Goal: Information Seeking & Learning: Learn about a topic

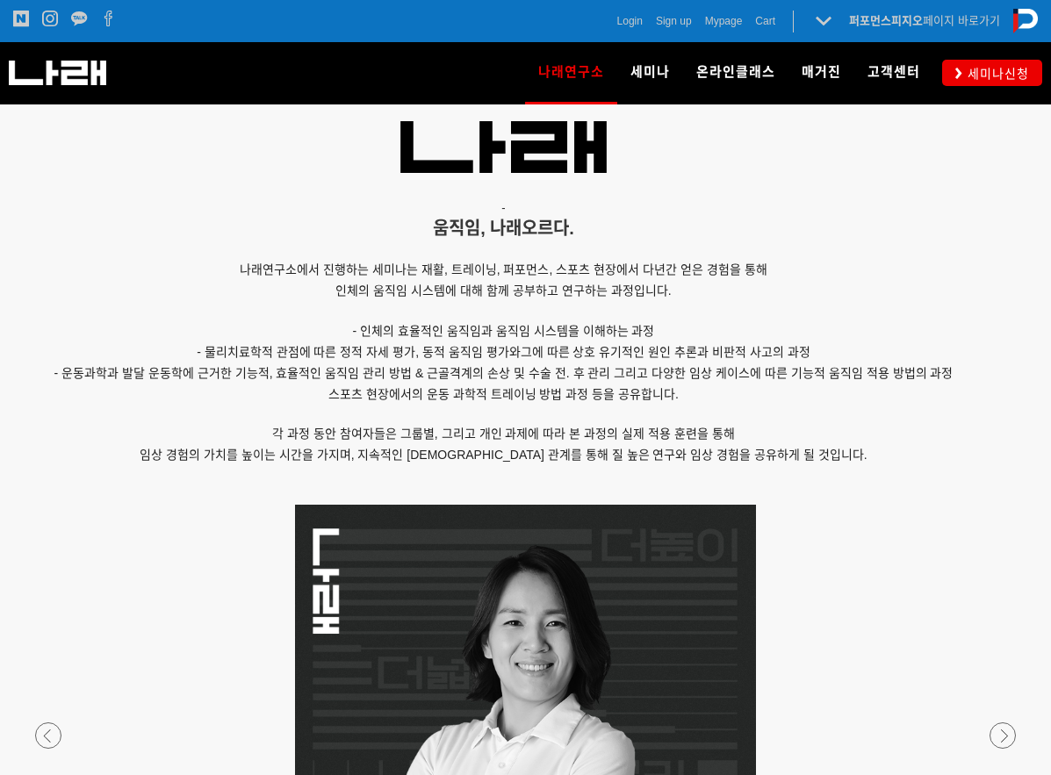
scroll to position [2049, 0]
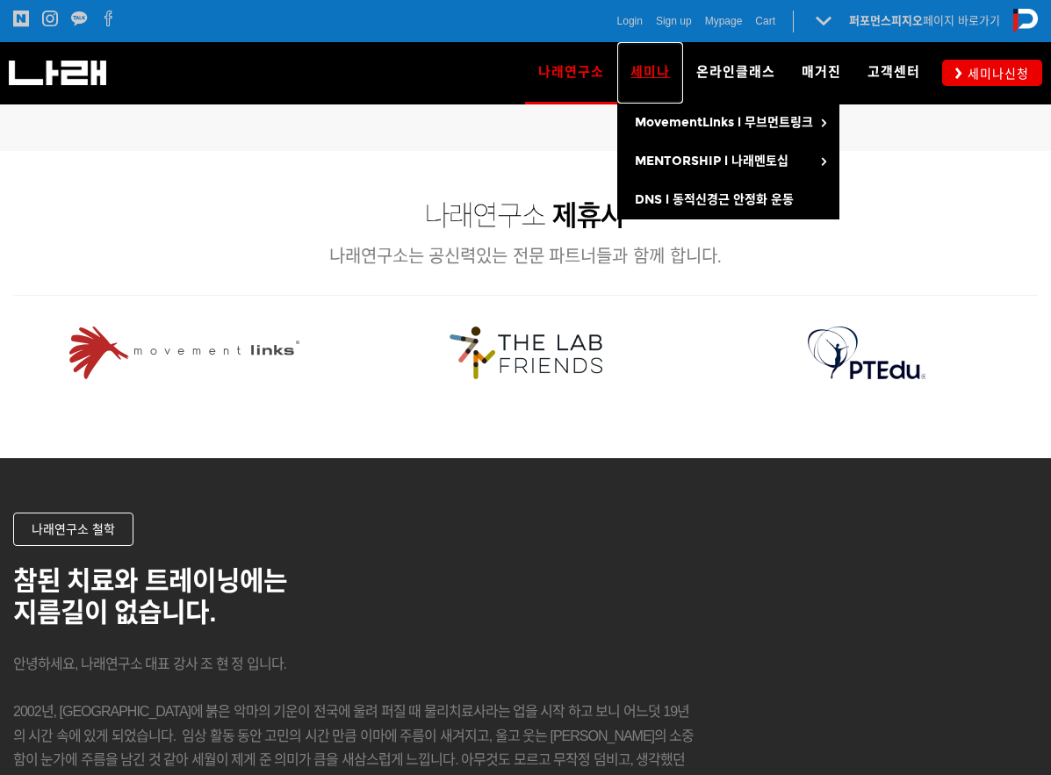
click at [659, 71] on span "세미나" at bounding box center [651, 72] width 40 height 16
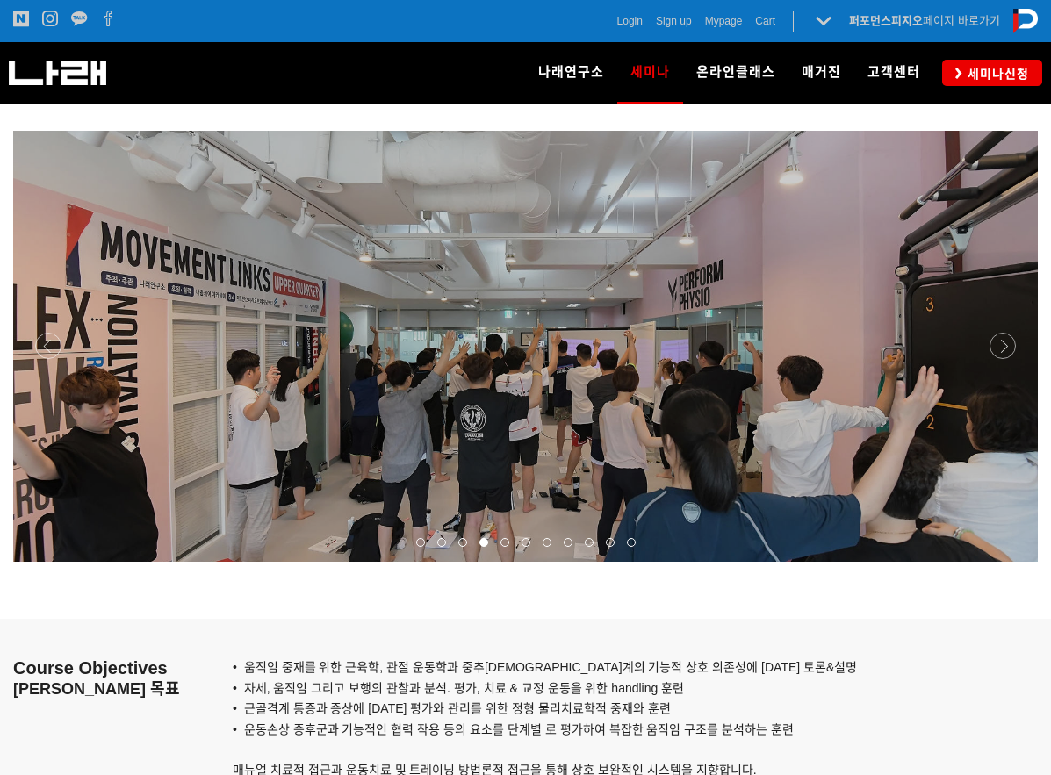
scroll to position [1225, 0]
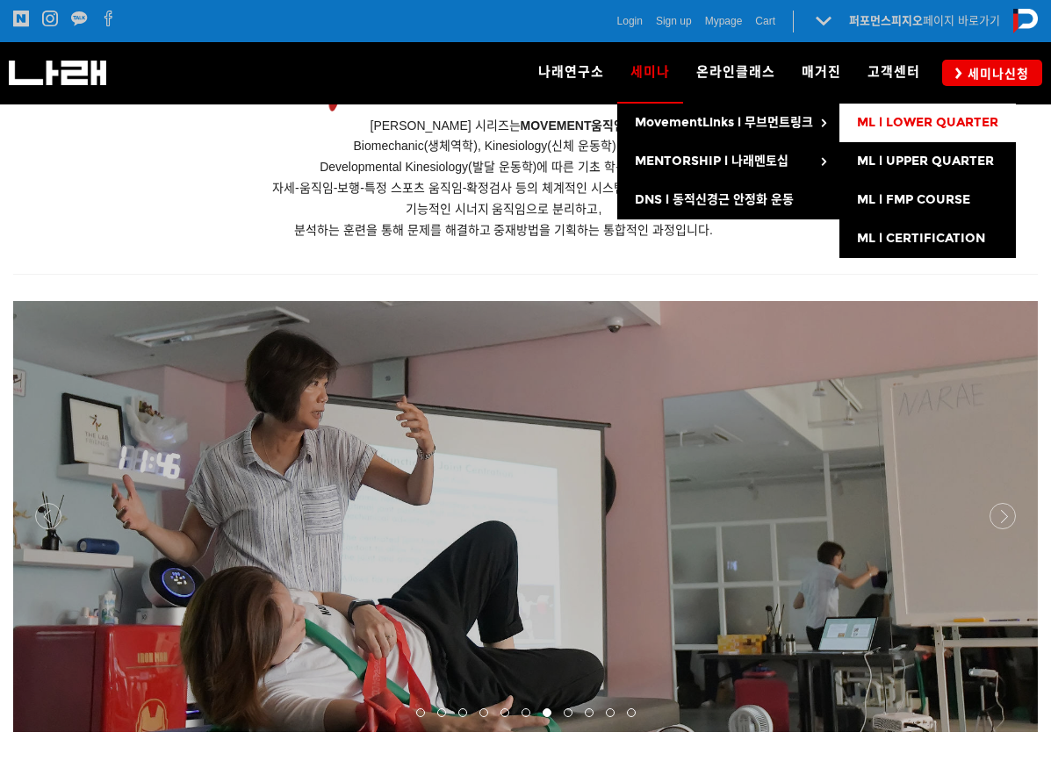
click at [927, 129] on span "ML l LOWER QUARTER" at bounding box center [927, 122] width 141 height 15
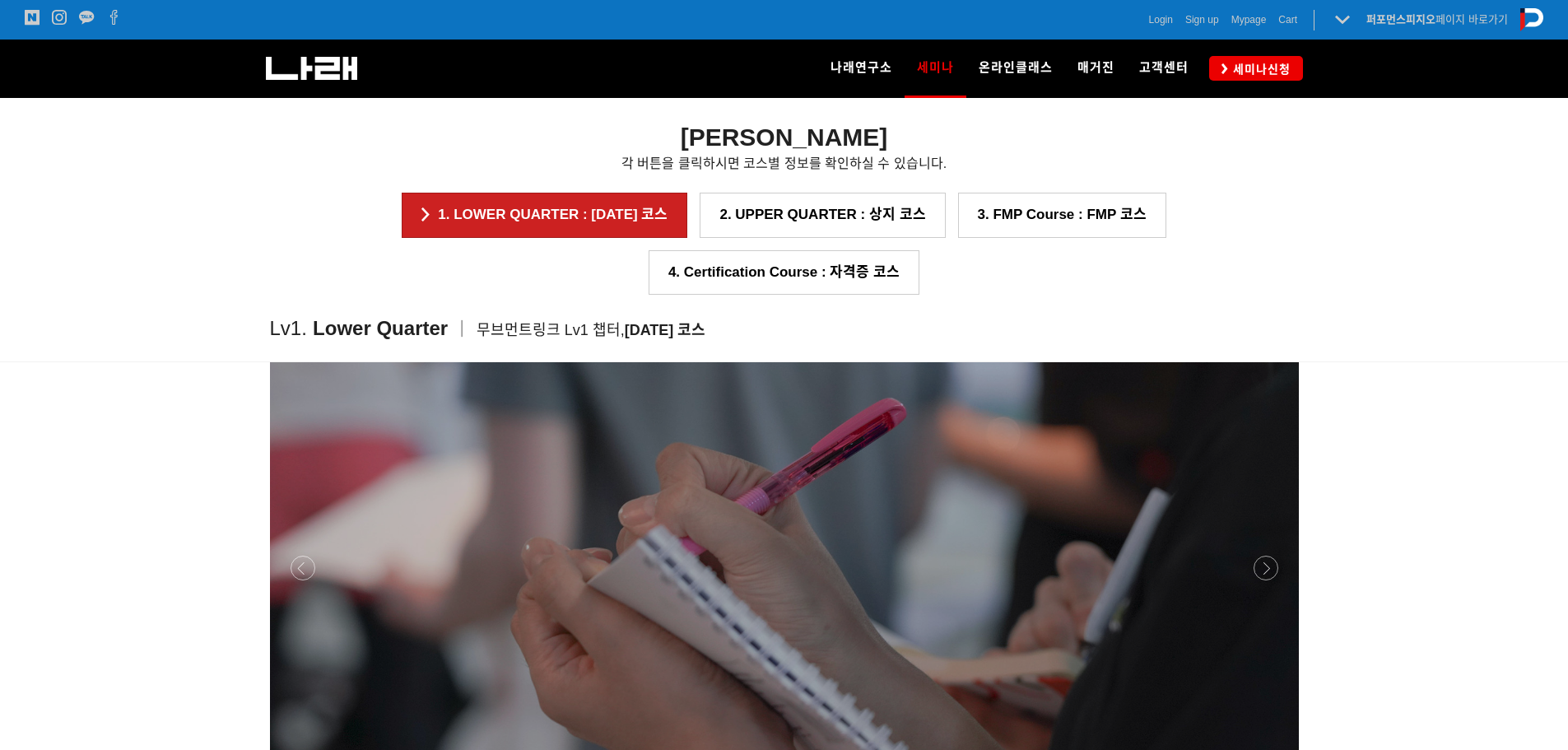
scroll to position [1751, 0]
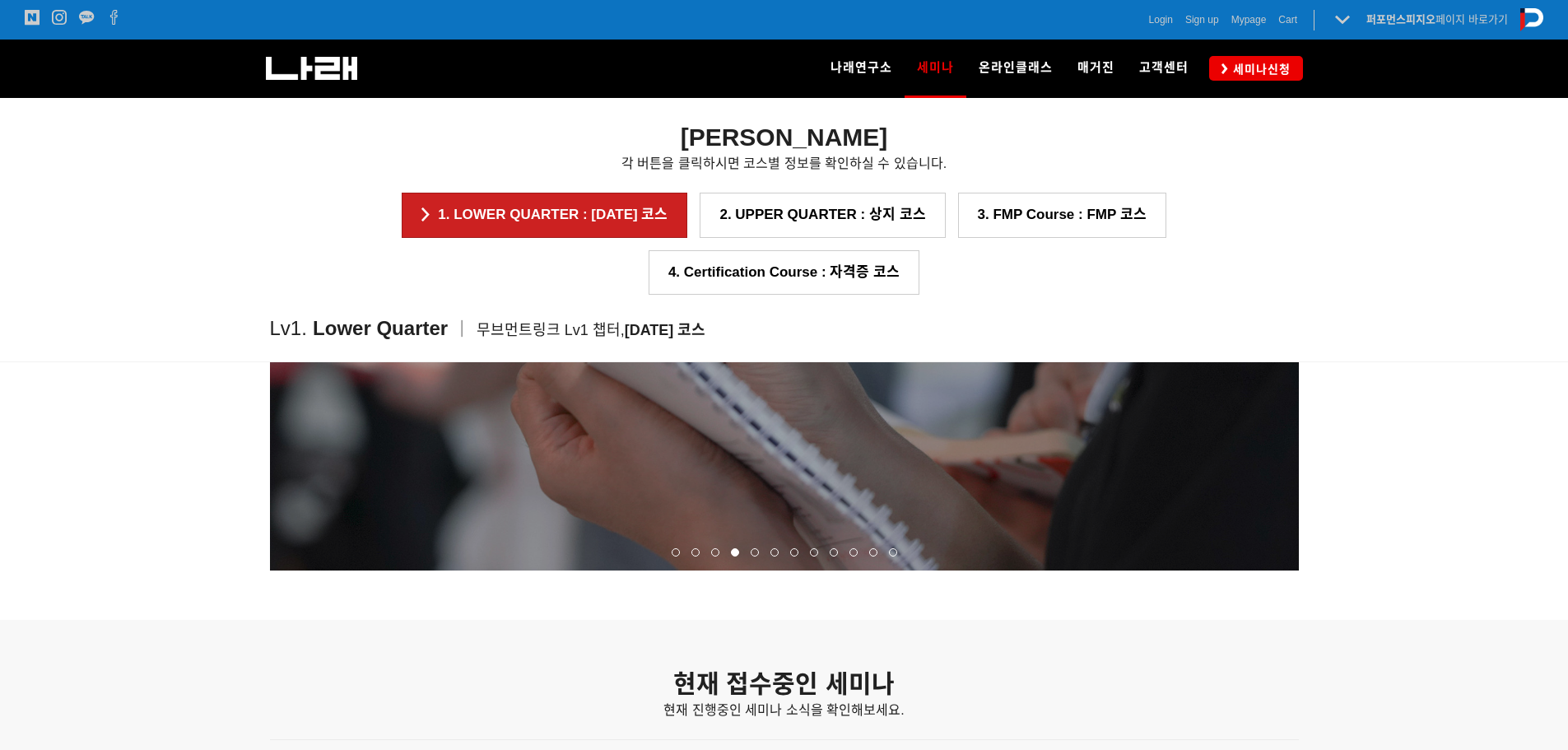
click at [309, 571] on div at bounding box center [784, 571] width 1029 height 0
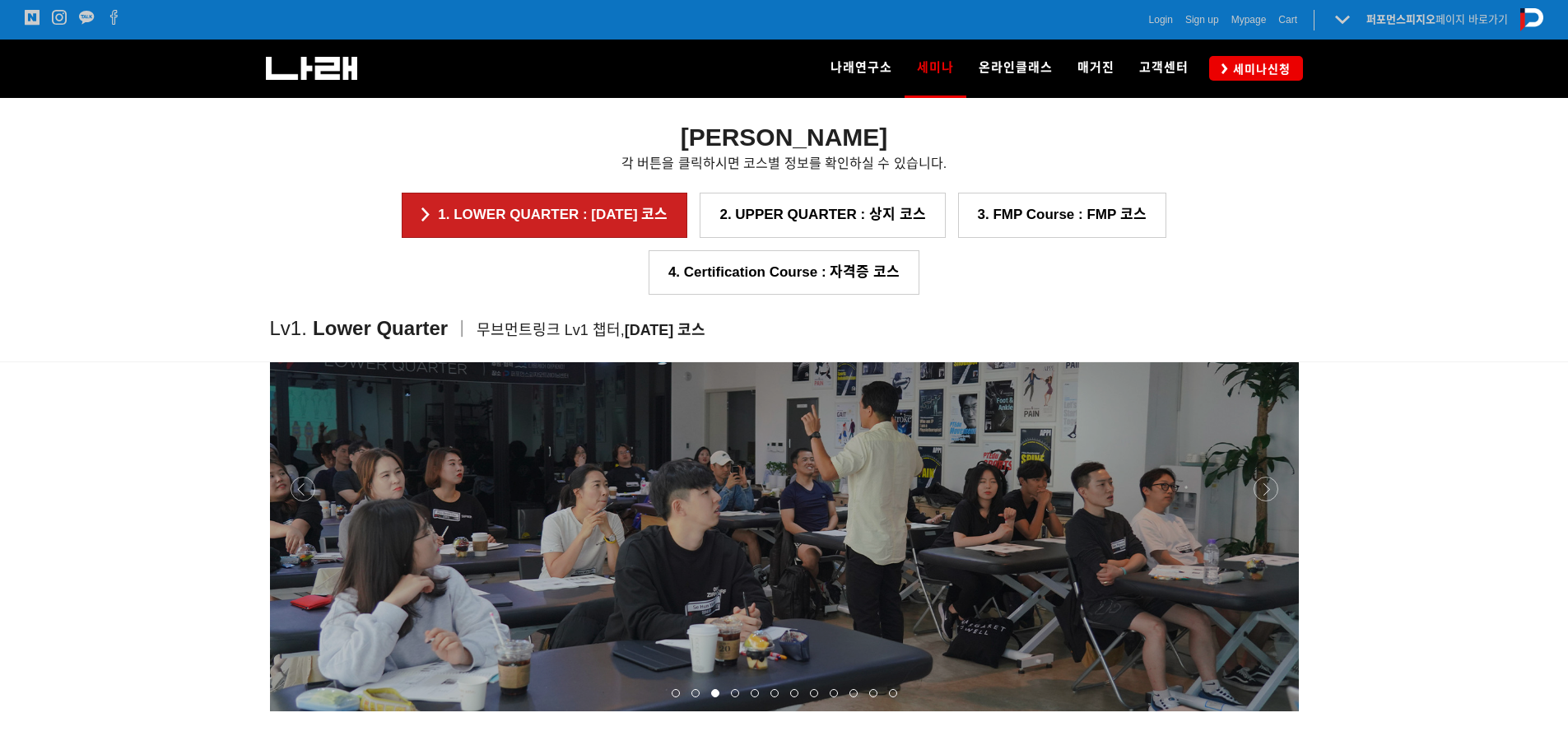
scroll to position [1478, 0]
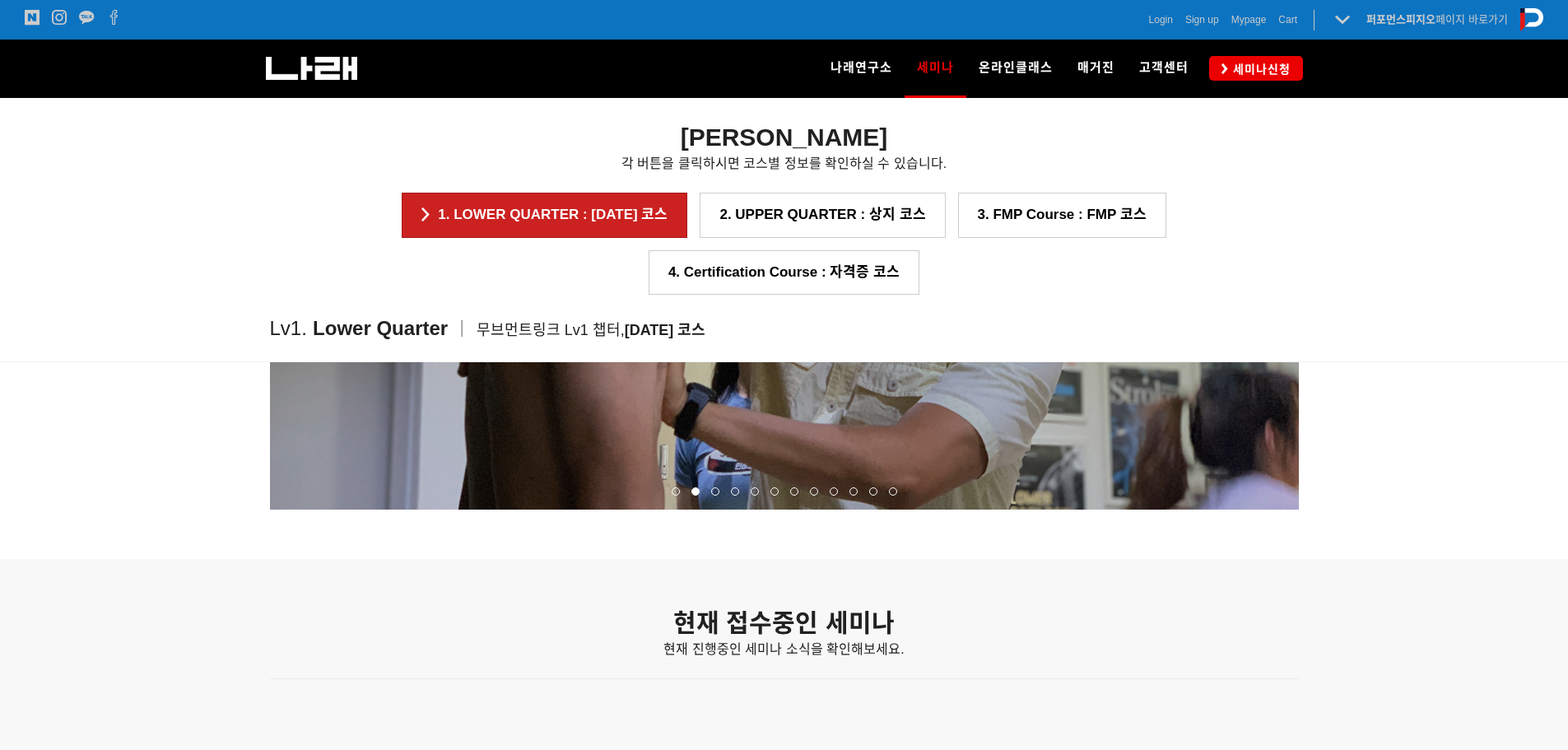
scroll to position [1564, 0]
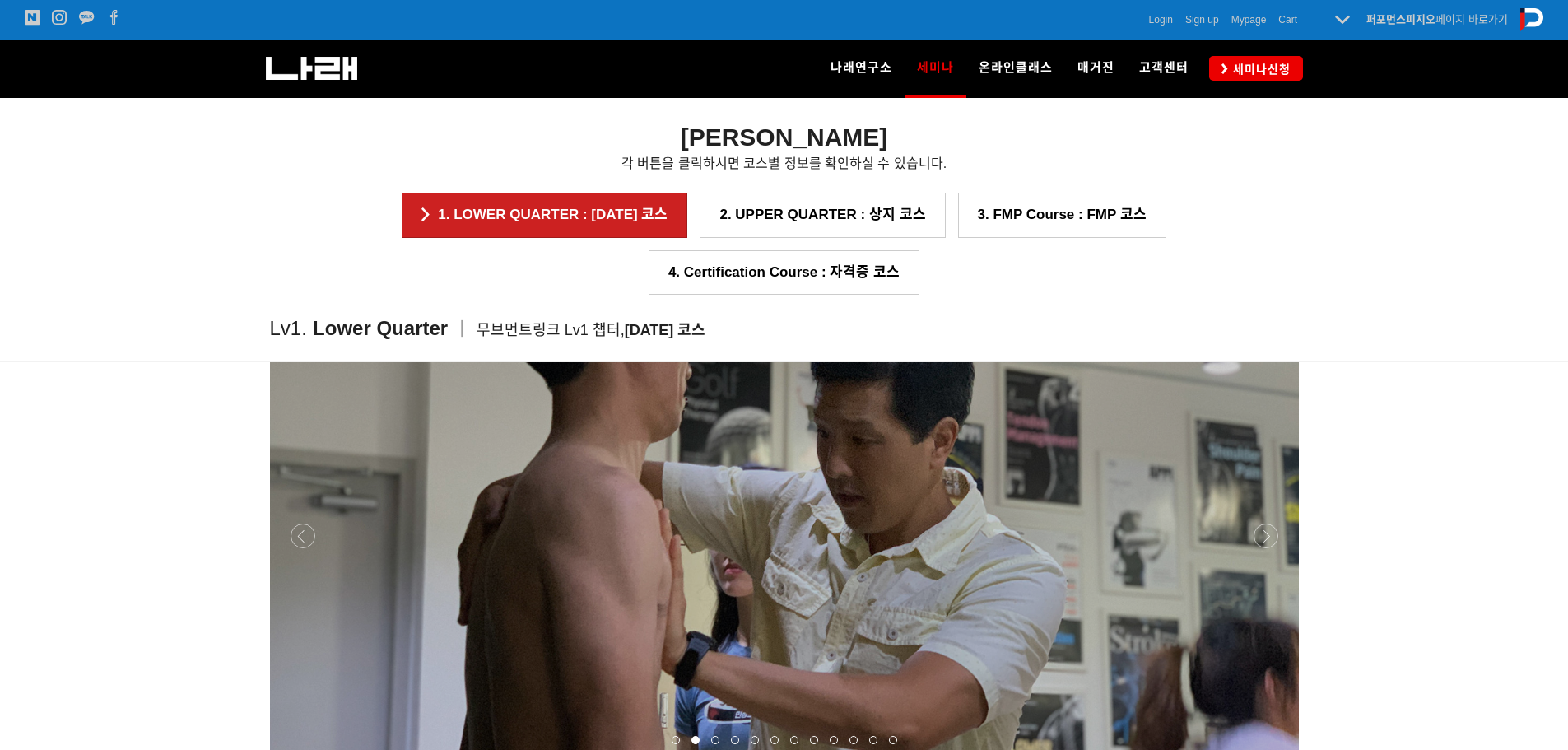
click at [984, 727] on div at bounding box center [784, 758] width 1029 height 0
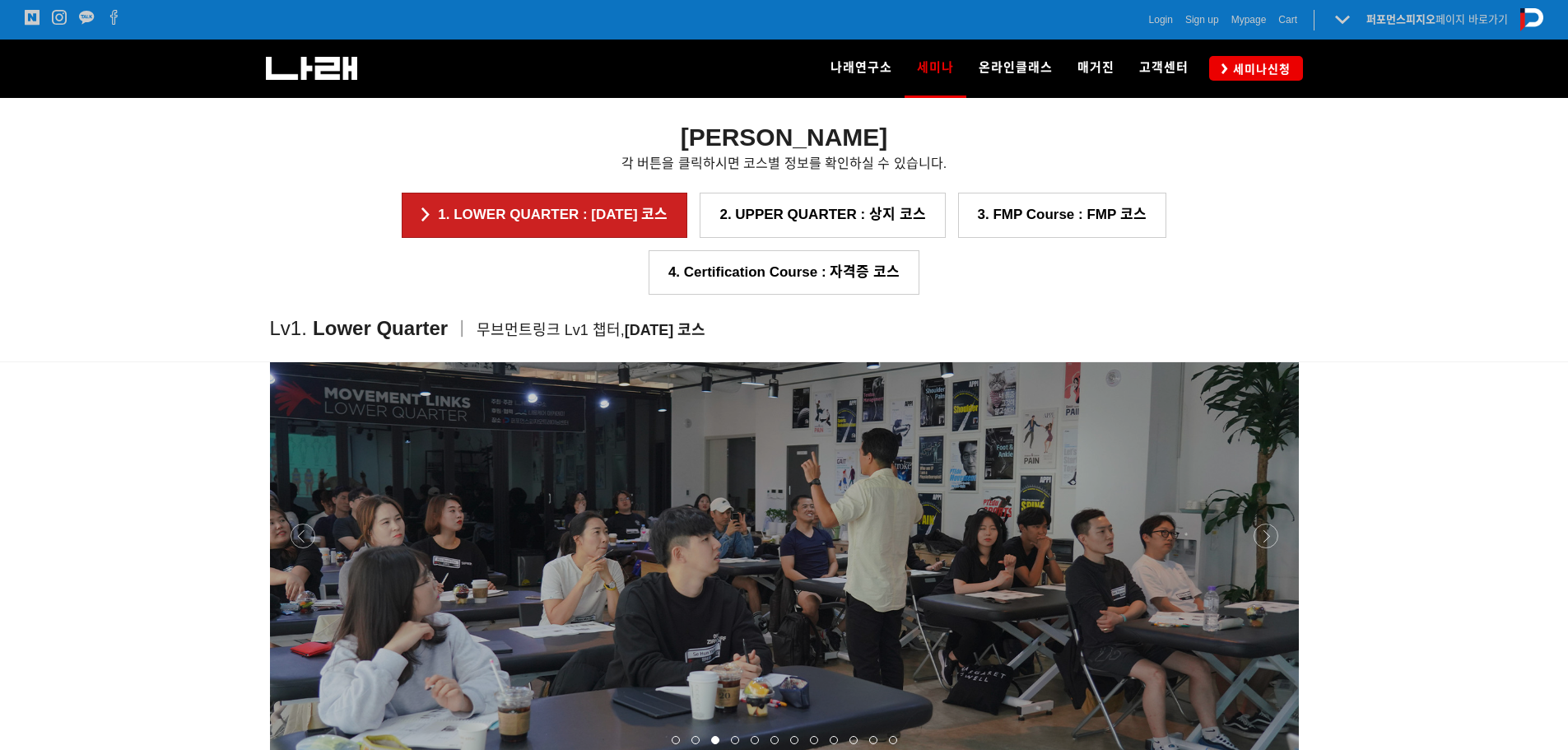
click at [984, 727] on div at bounding box center [784, 758] width 1029 height 0
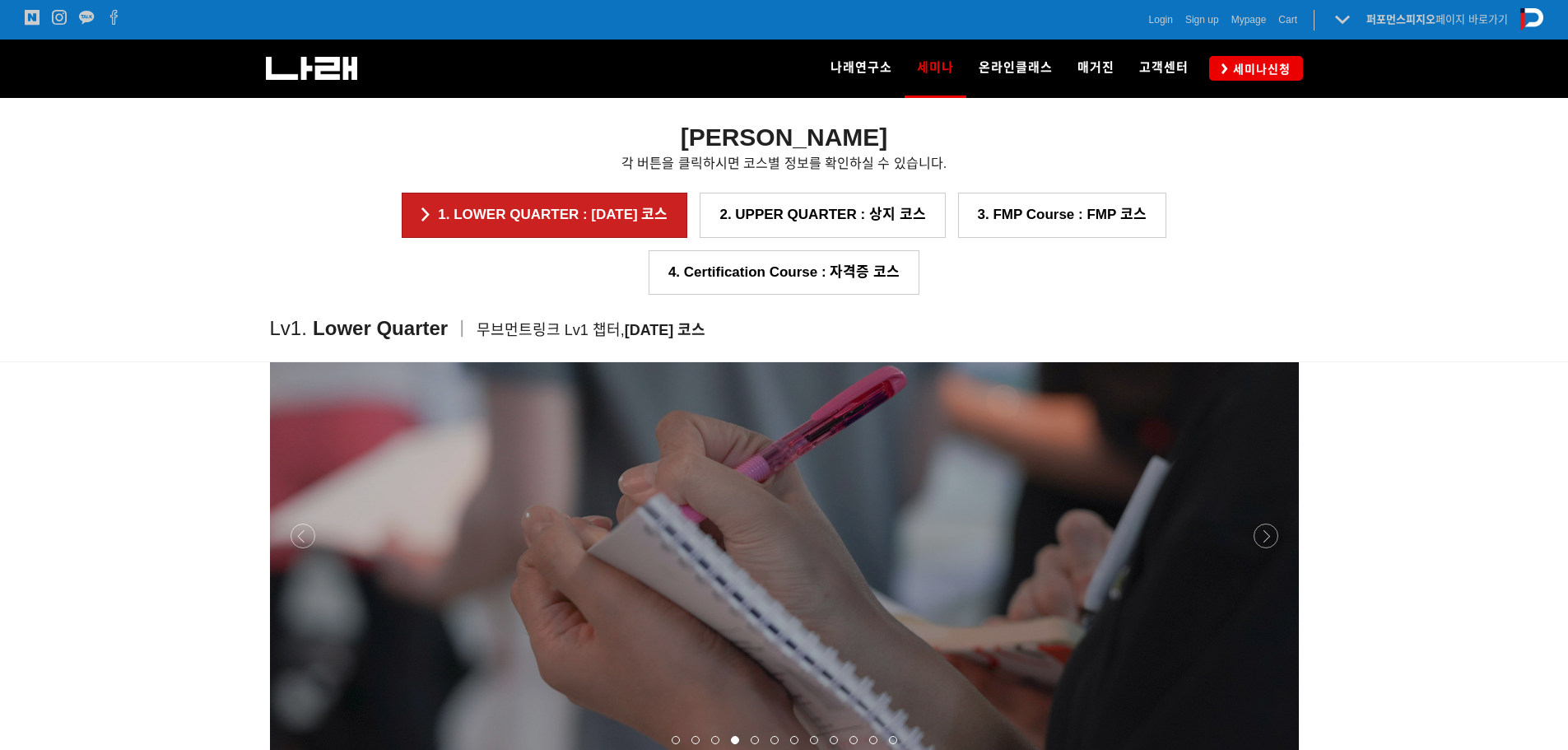
click at [984, 727] on div at bounding box center [784, 758] width 1029 height 0
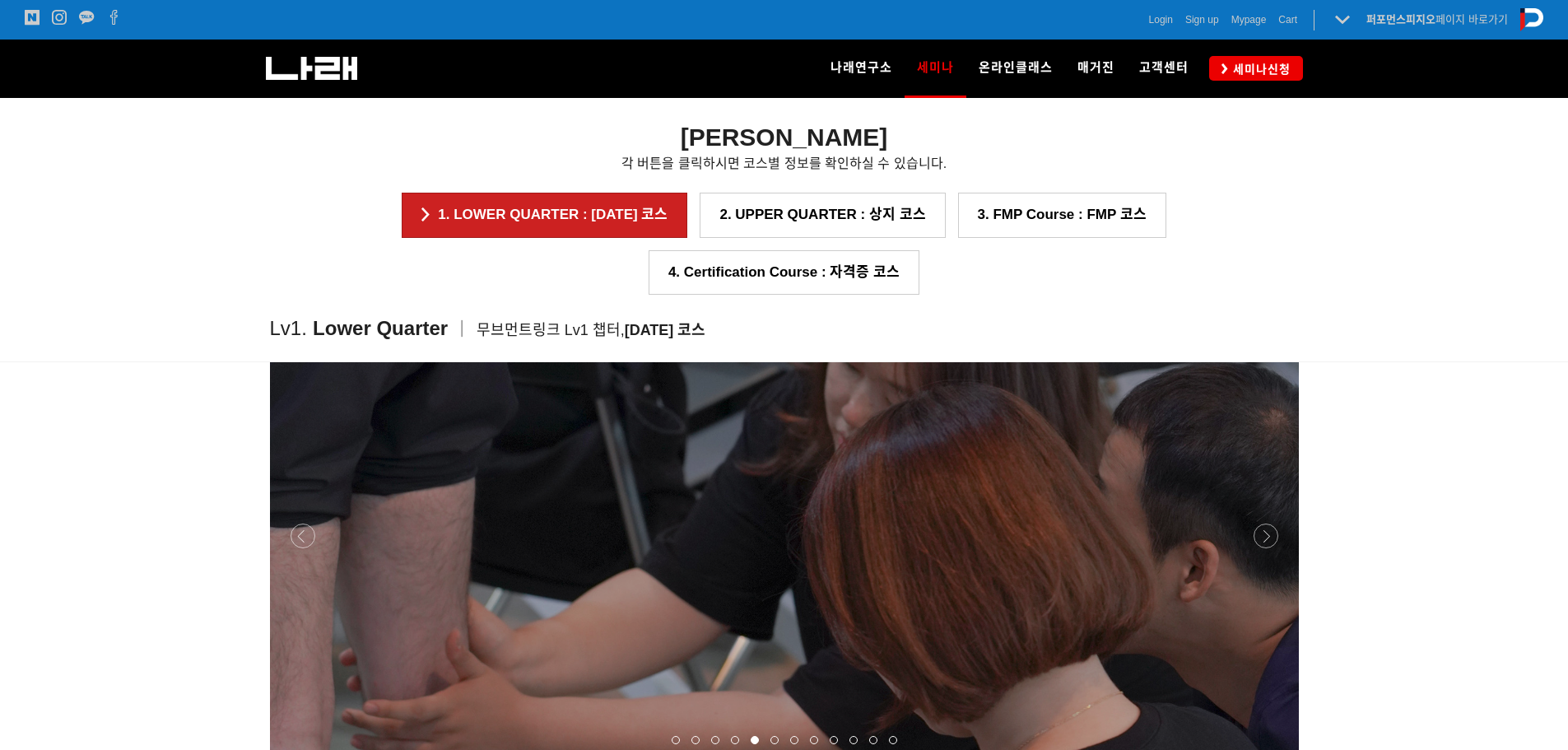
click at [984, 727] on div at bounding box center [784, 758] width 1029 height 0
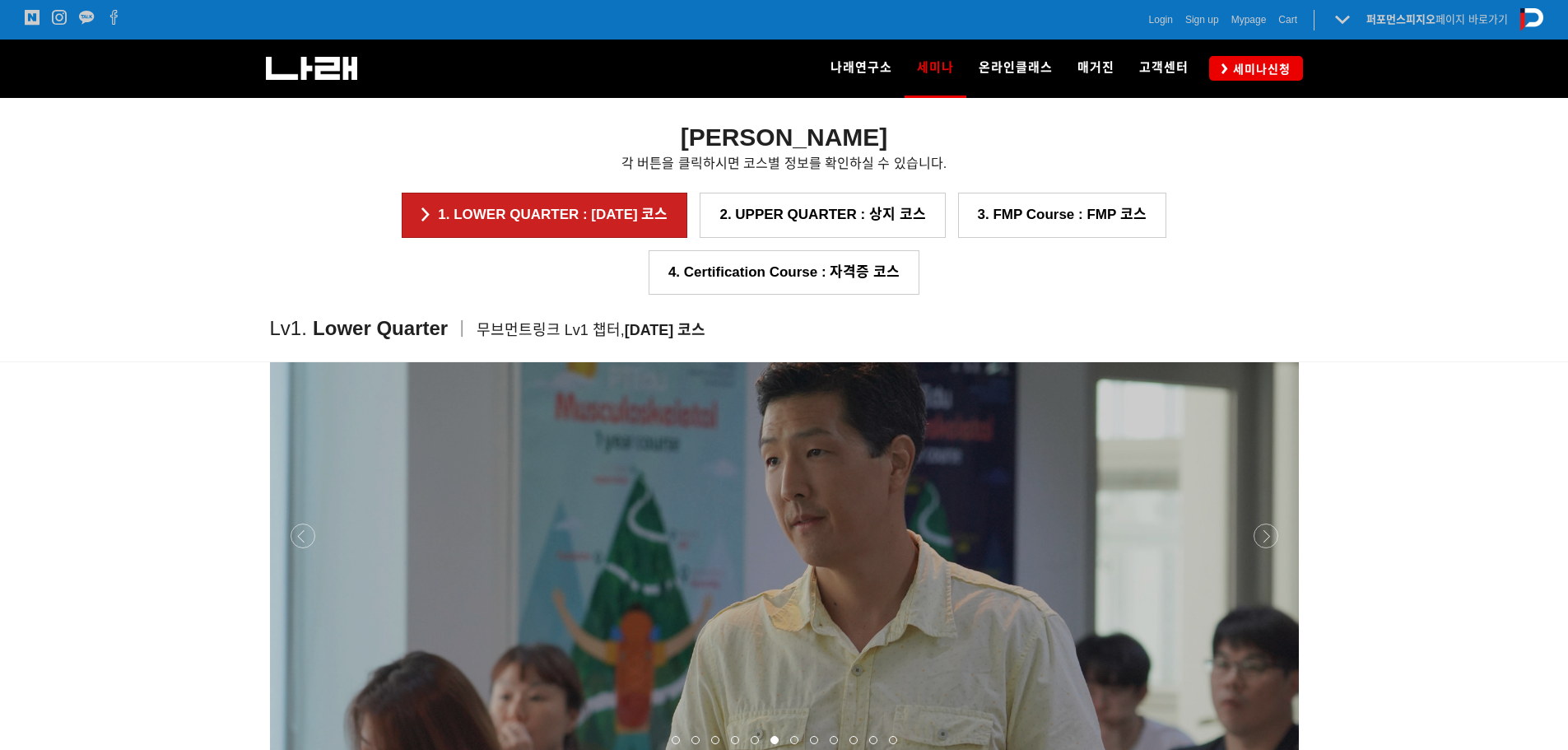
click at [984, 727] on div at bounding box center [784, 758] width 1029 height 0
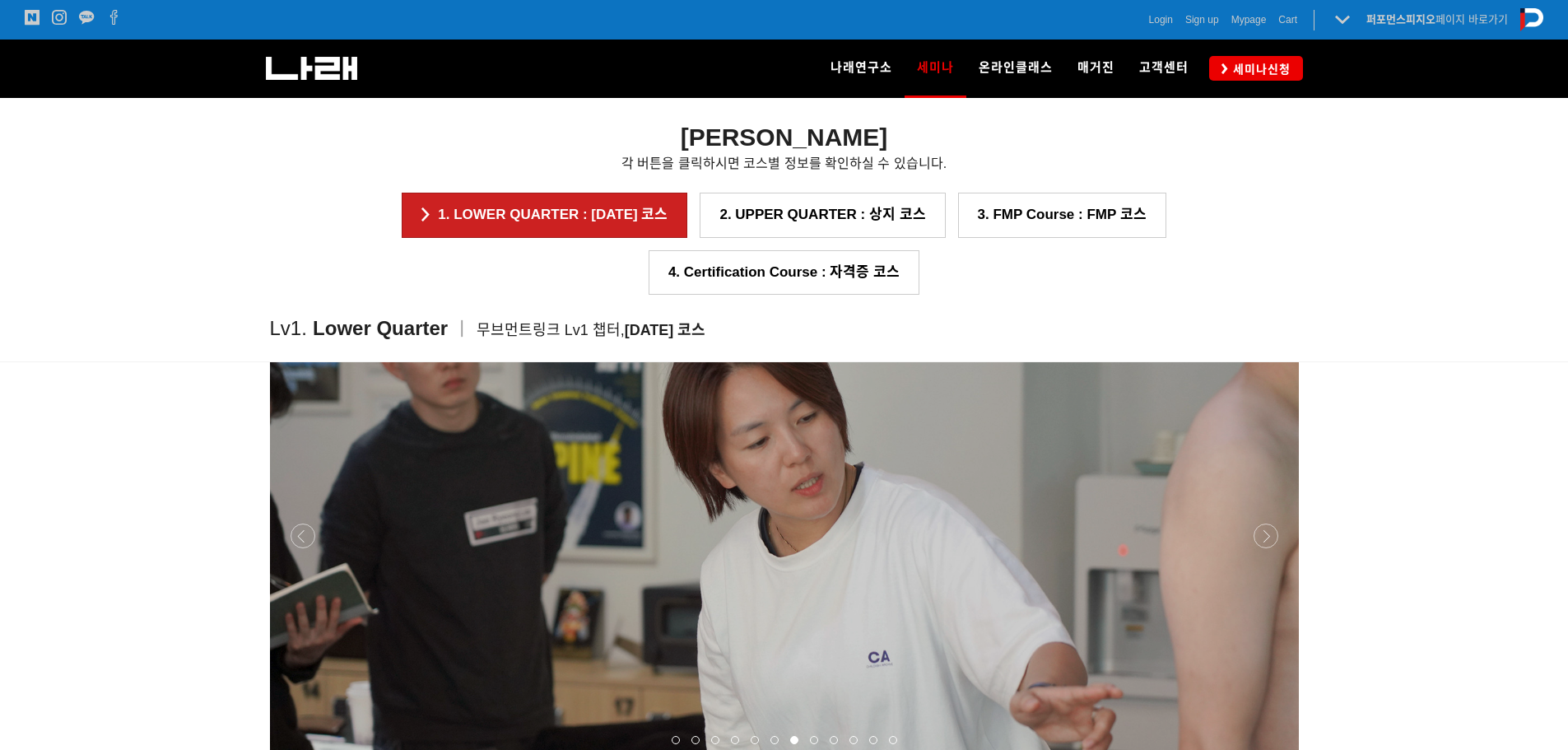
click at [984, 727] on div at bounding box center [784, 758] width 1029 height 0
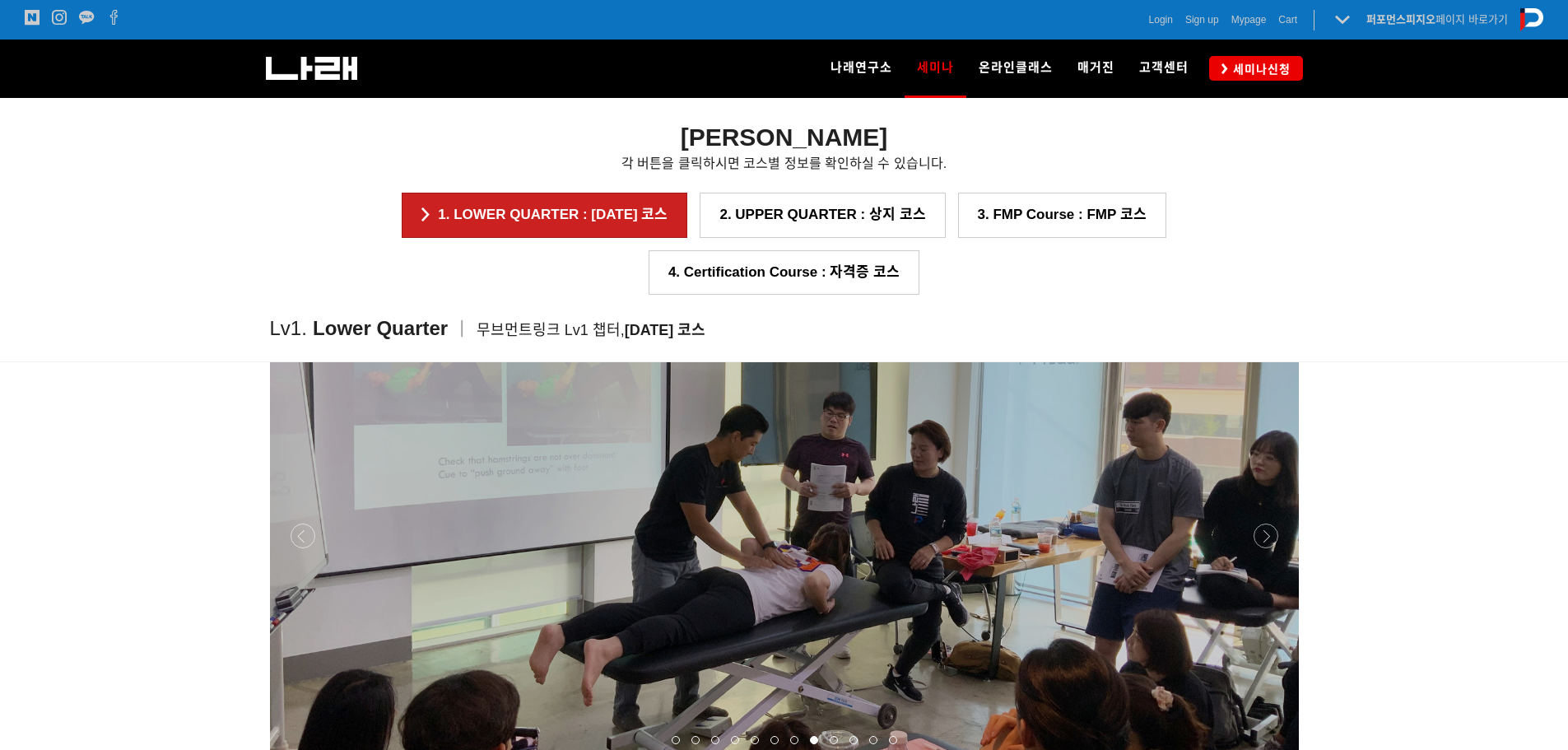
click at [984, 727] on div at bounding box center [784, 758] width 1029 height 0
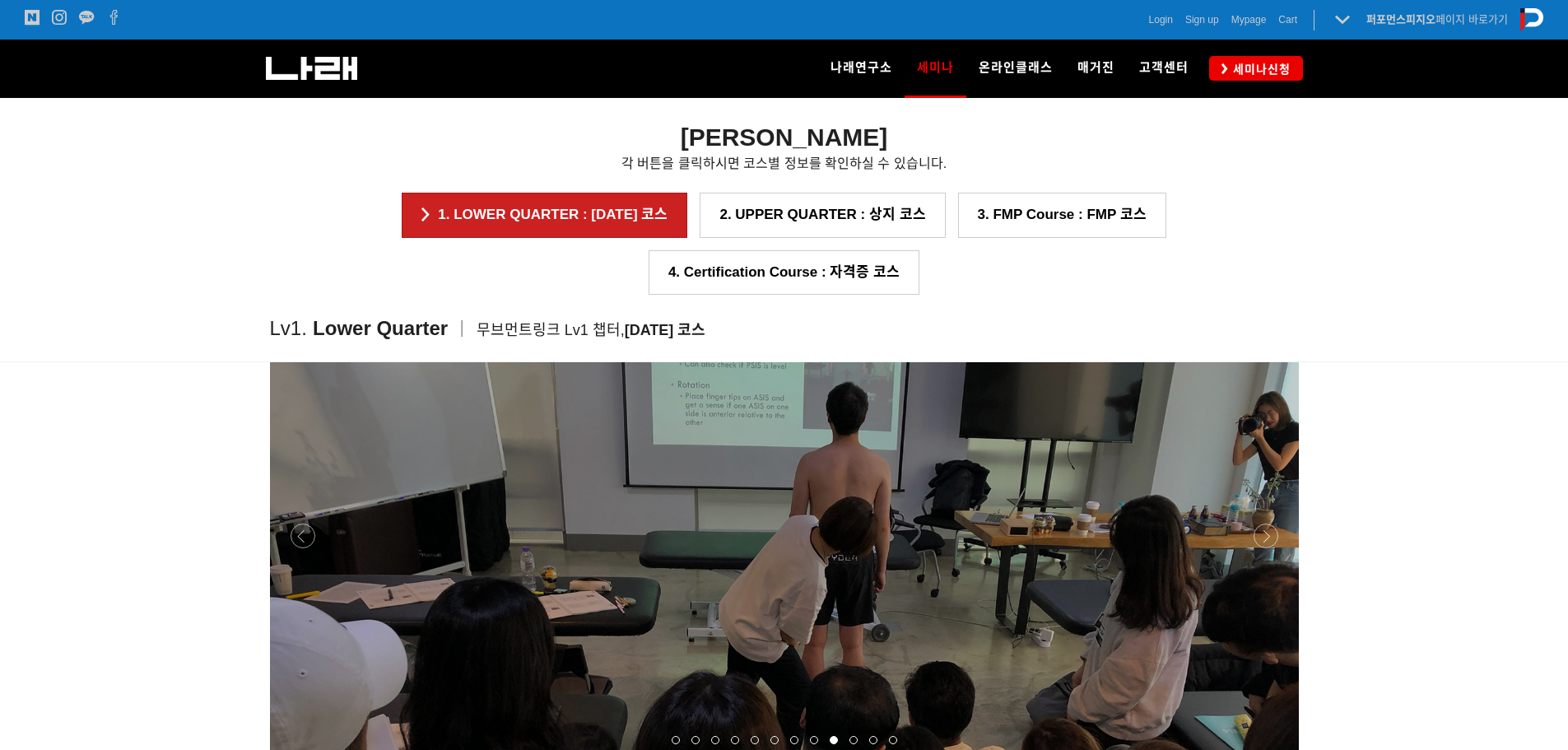
click at [984, 727] on div at bounding box center [784, 758] width 1029 height 0
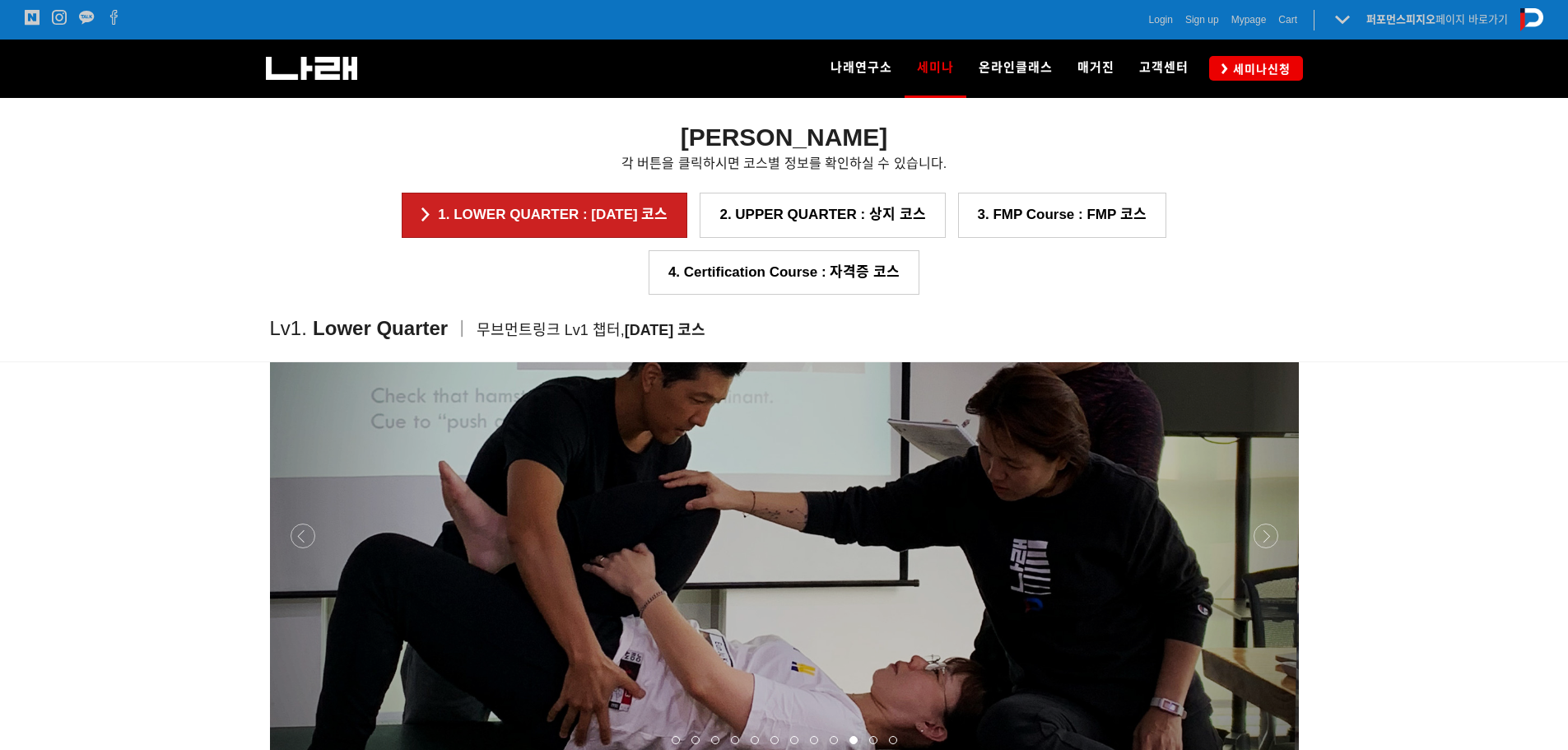
click at [984, 727] on div at bounding box center [784, 758] width 1029 height 0
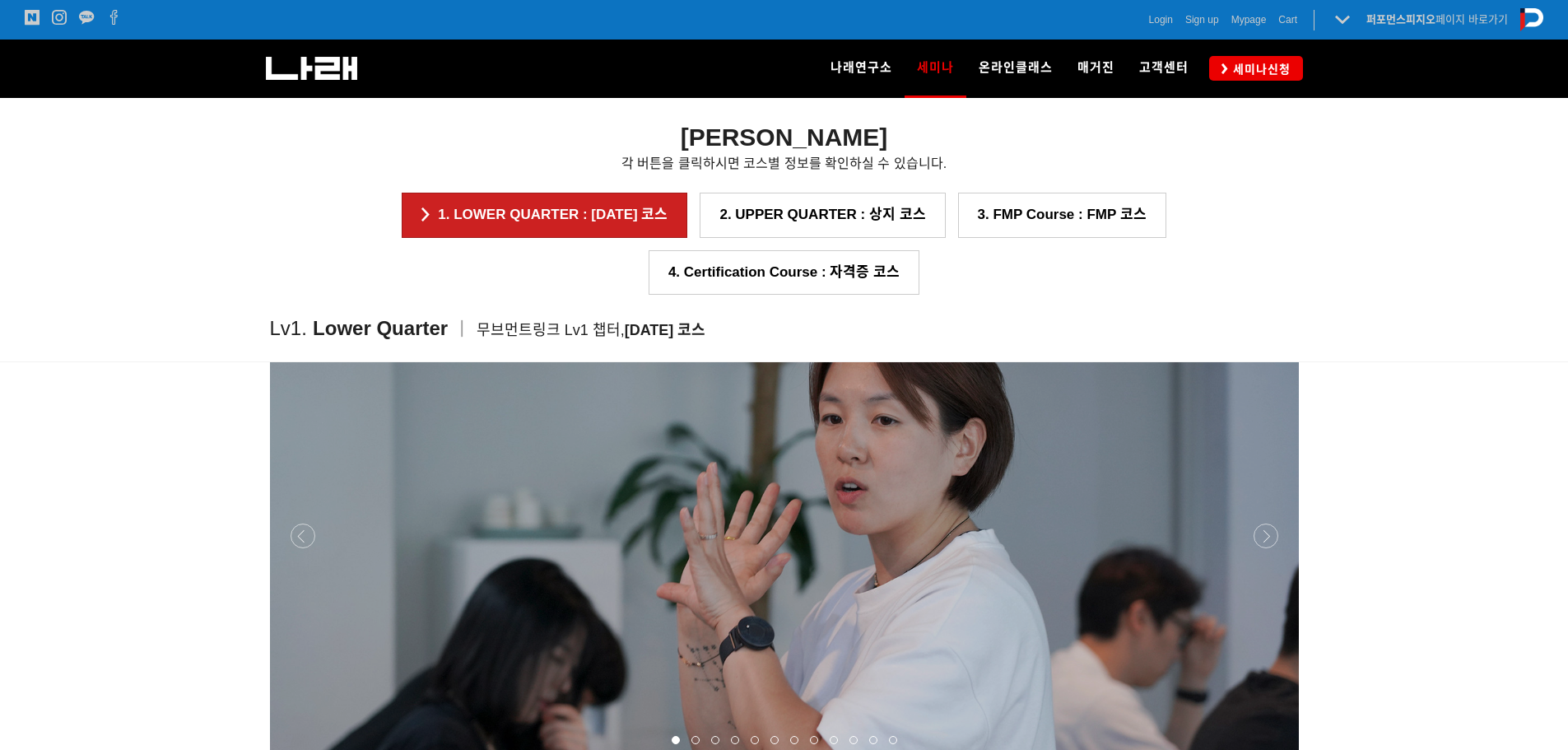
click at [984, 516] on p at bounding box center [784, 536] width 1029 height 444
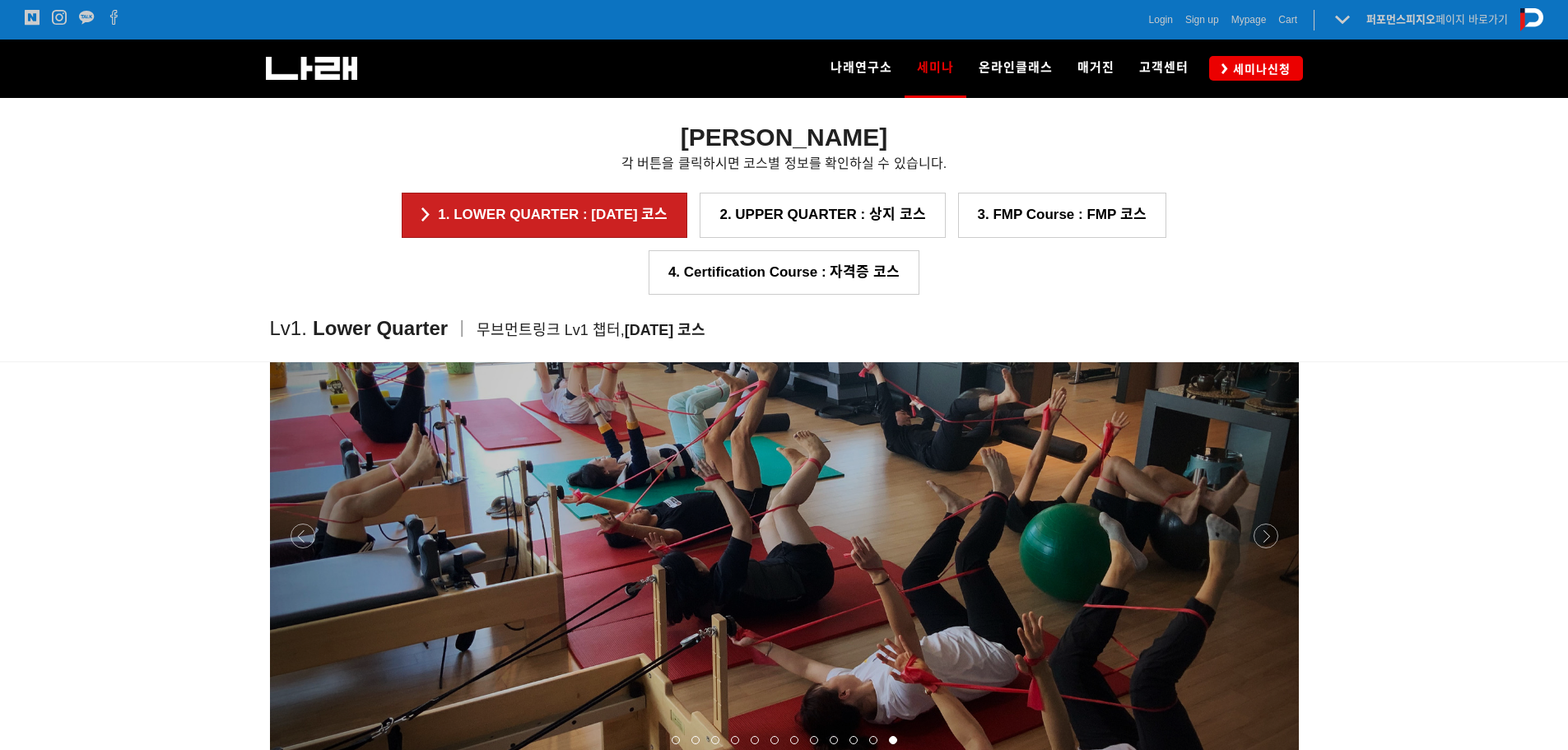
click at [984, 516] on p at bounding box center [784, 536] width 1029 height 444
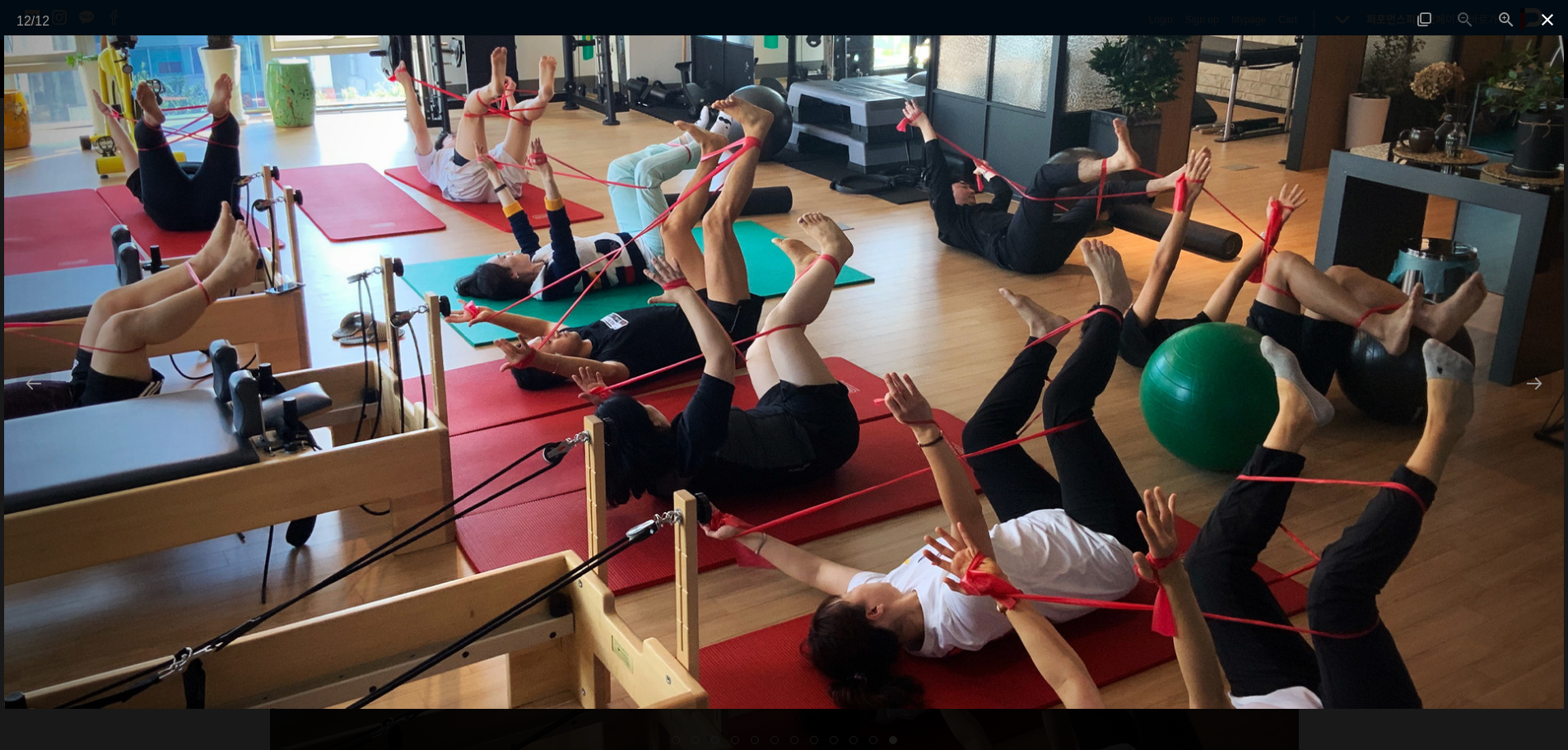
click at [984, 19] on span at bounding box center [1547, 19] width 41 height 38
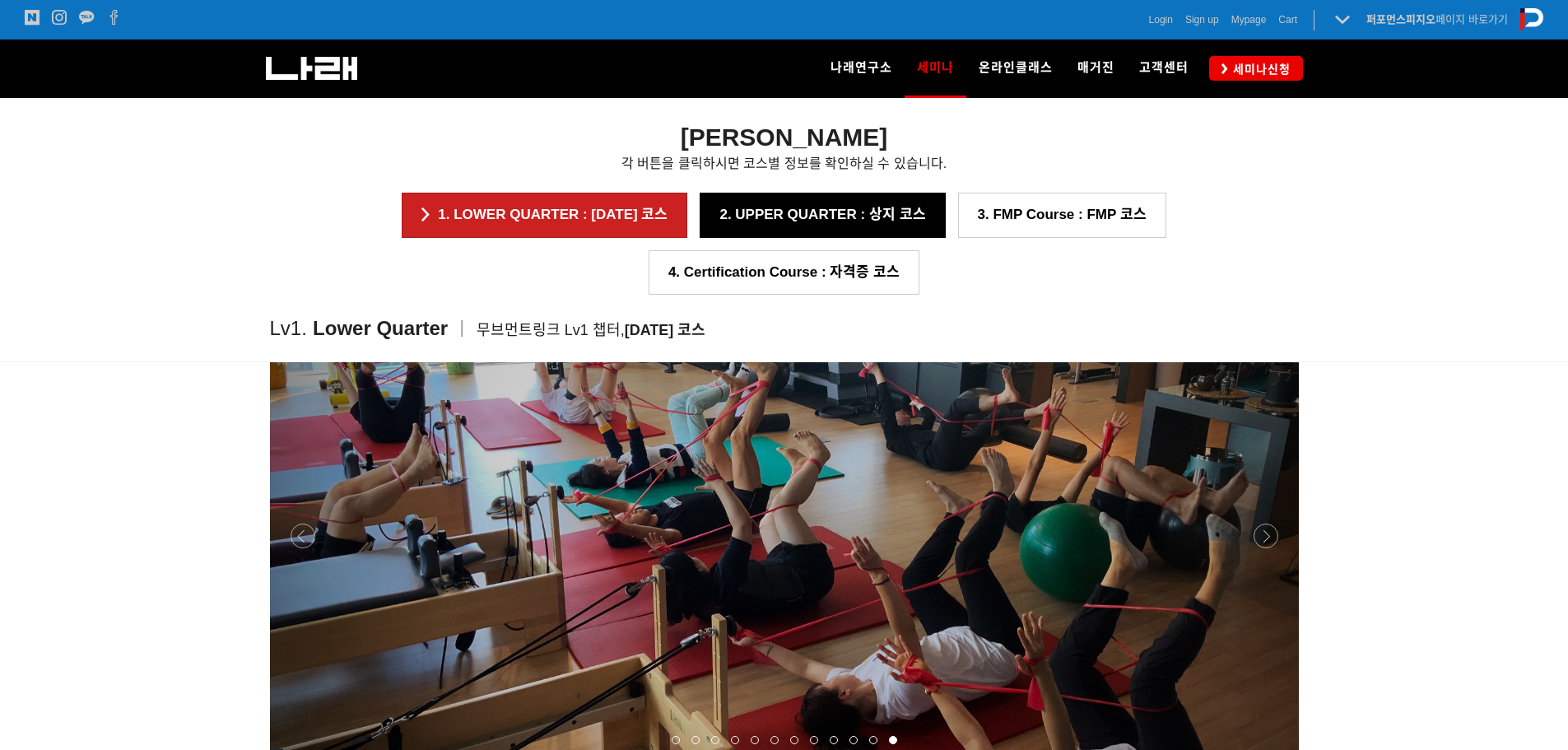
click at [738, 203] on link "2. UPPER QUARTER : 상지 코스" at bounding box center [822, 215] width 246 height 44
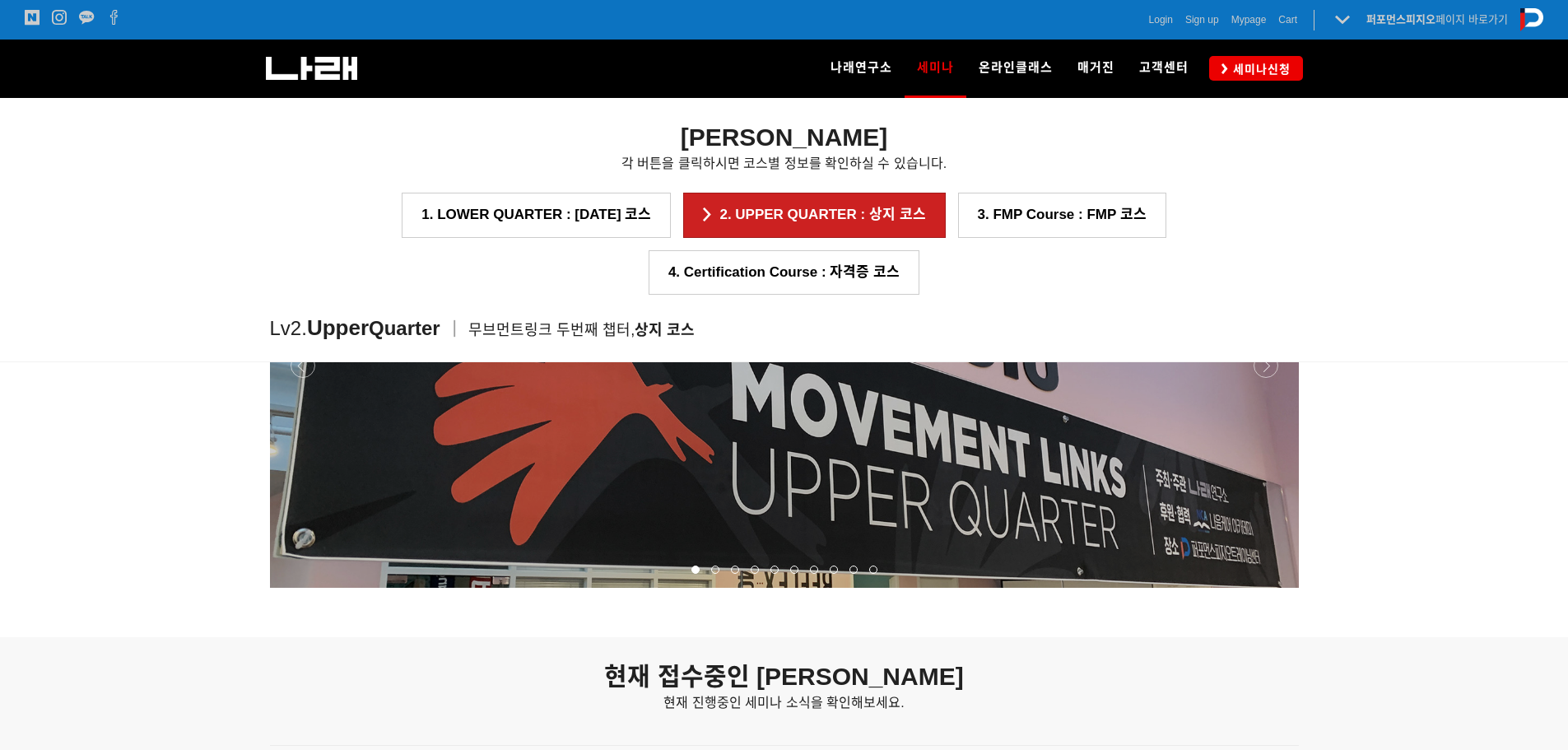
scroll to position [1777, 0]
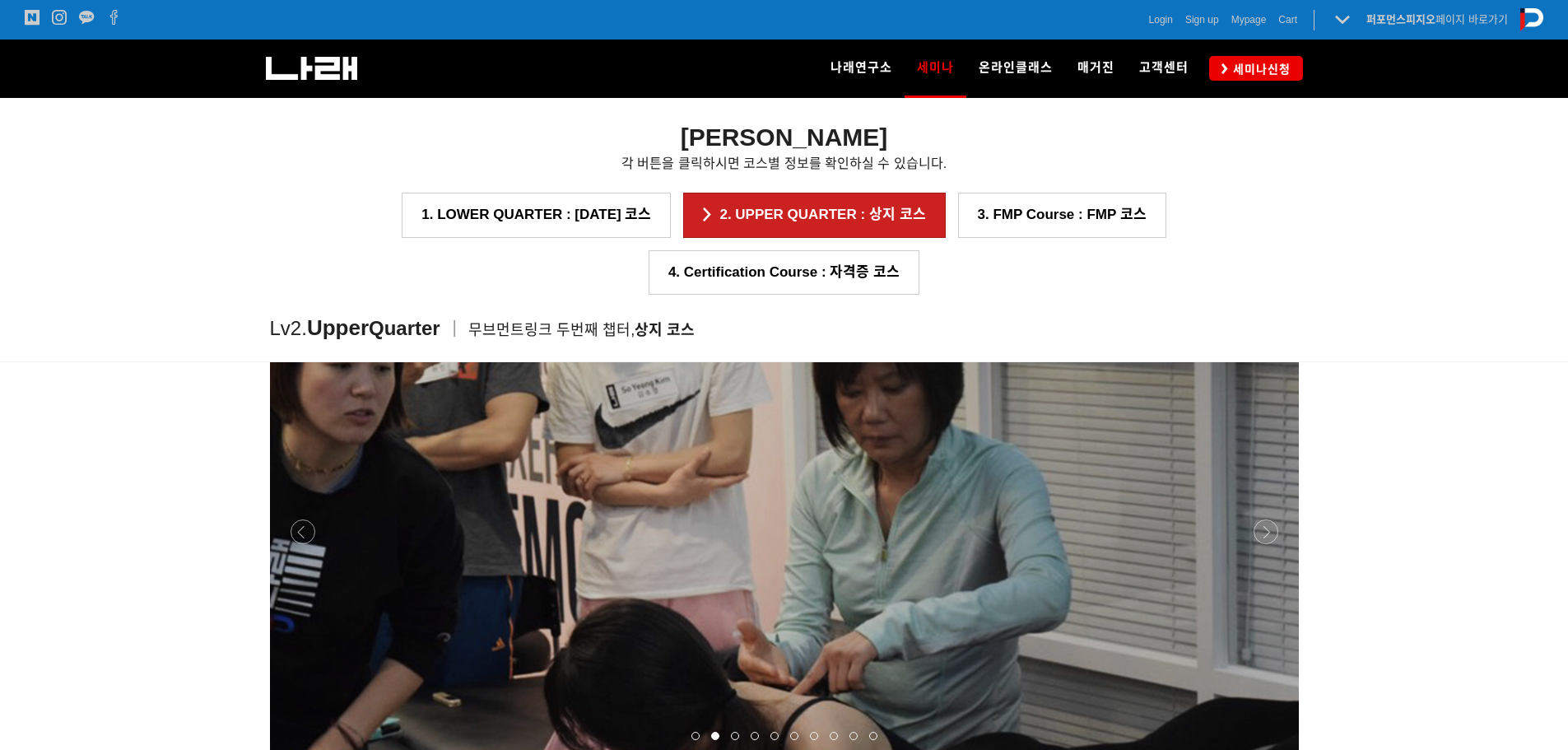
click at [1265, 749] on div at bounding box center [784, 754] width 1029 height 0
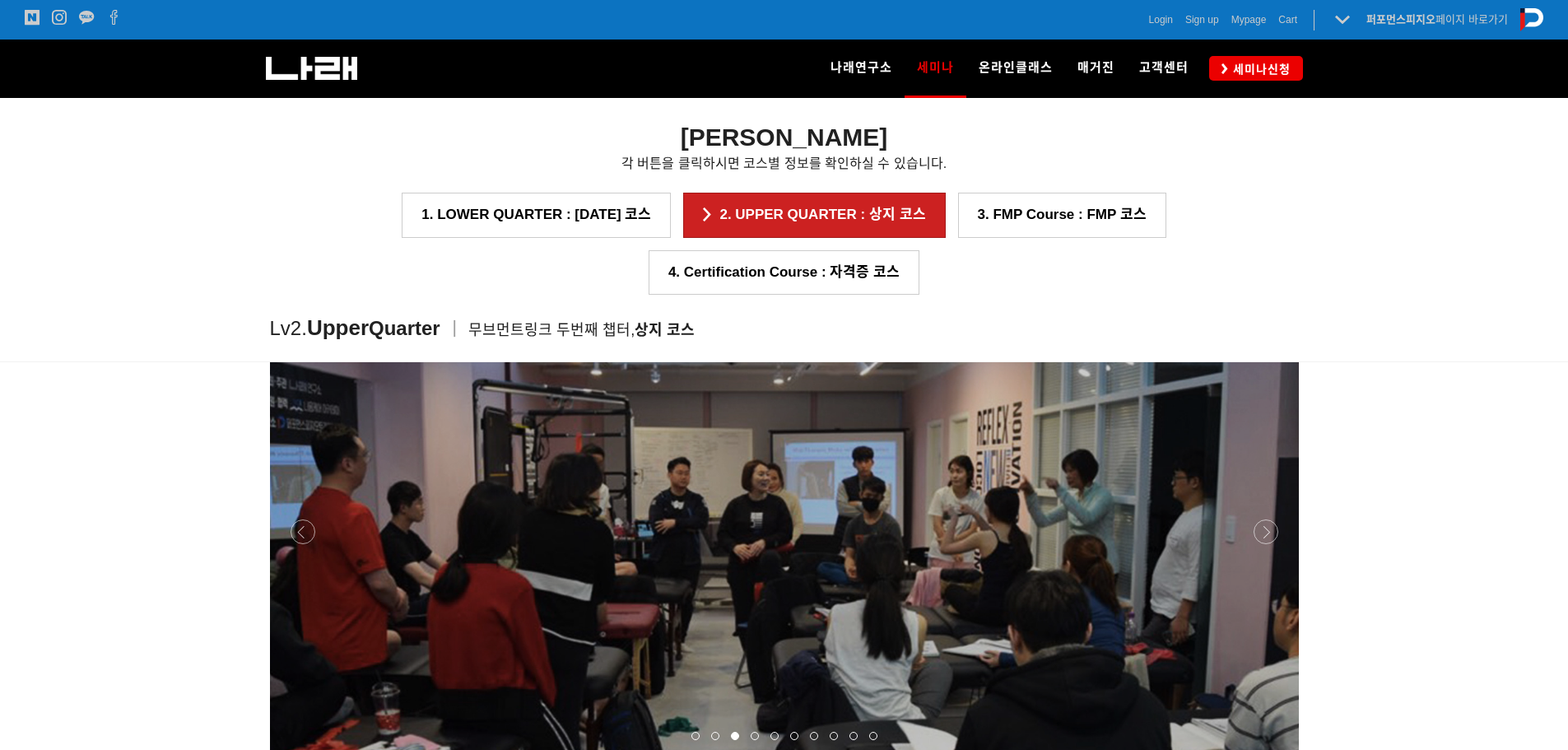
click at [1265, 749] on div at bounding box center [784, 754] width 1029 height 0
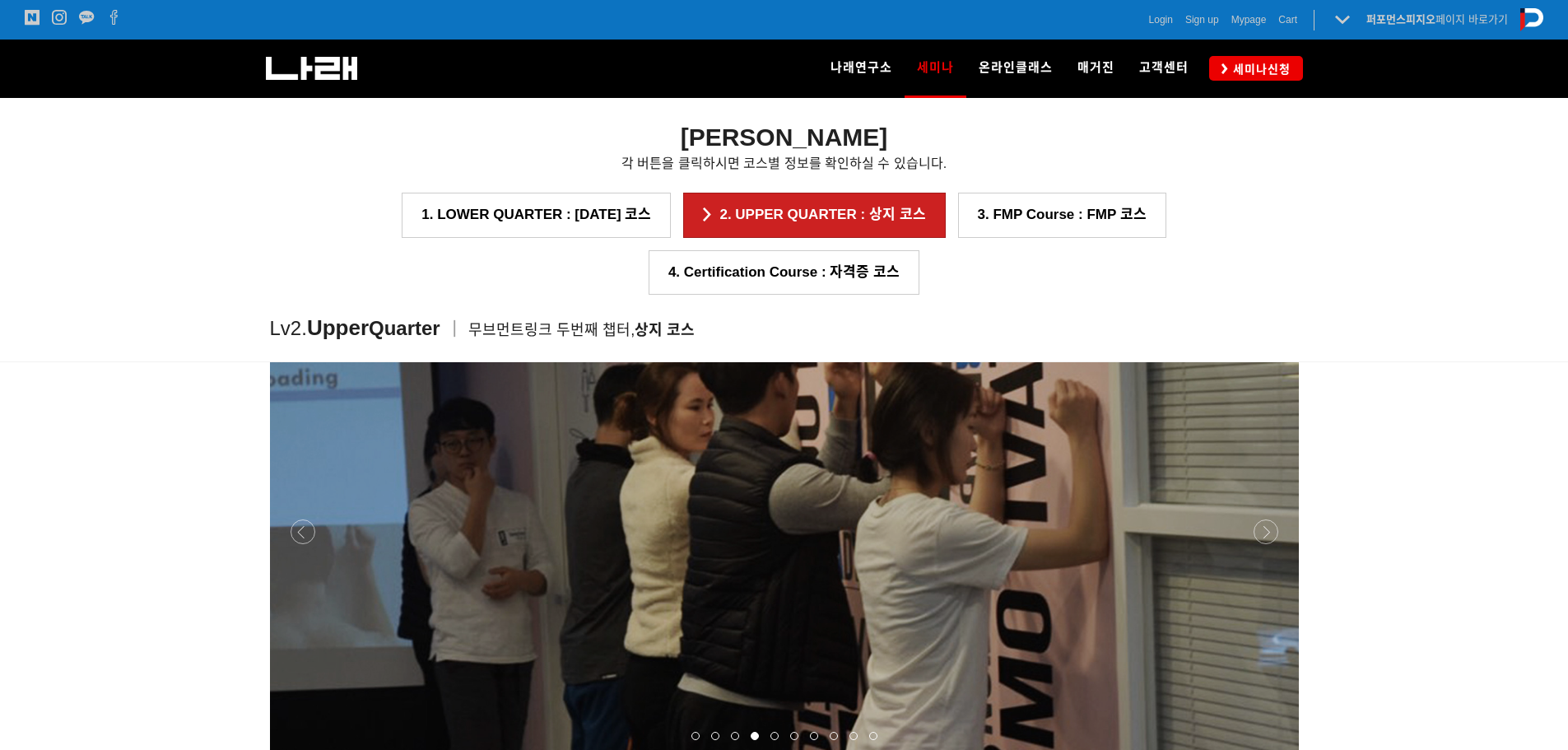
click at [1265, 749] on div at bounding box center [784, 754] width 1029 height 0
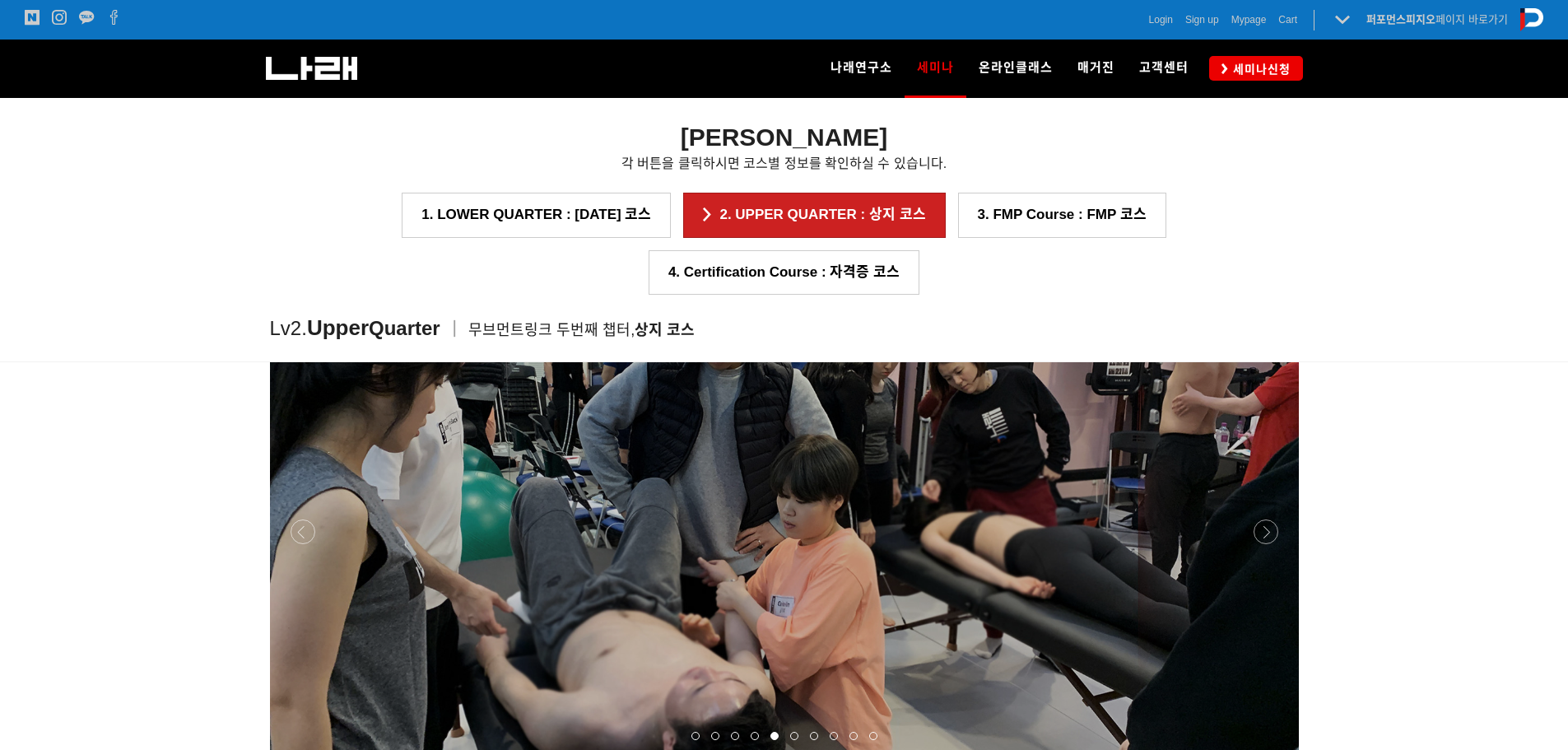
click at [1265, 749] on div at bounding box center [784, 754] width 1029 height 0
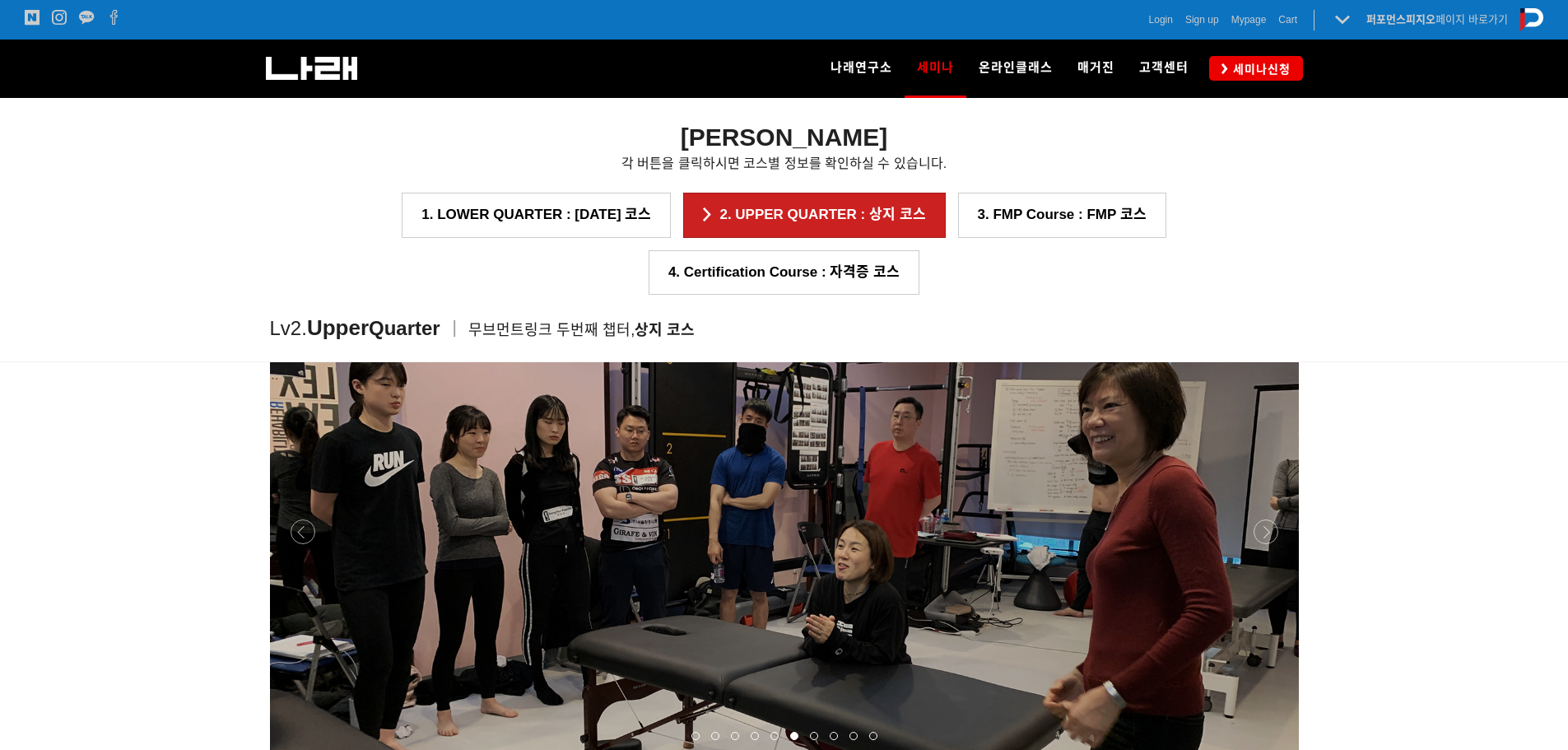
click at [1265, 749] on div at bounding box center [784, 754] width 1029 height 0
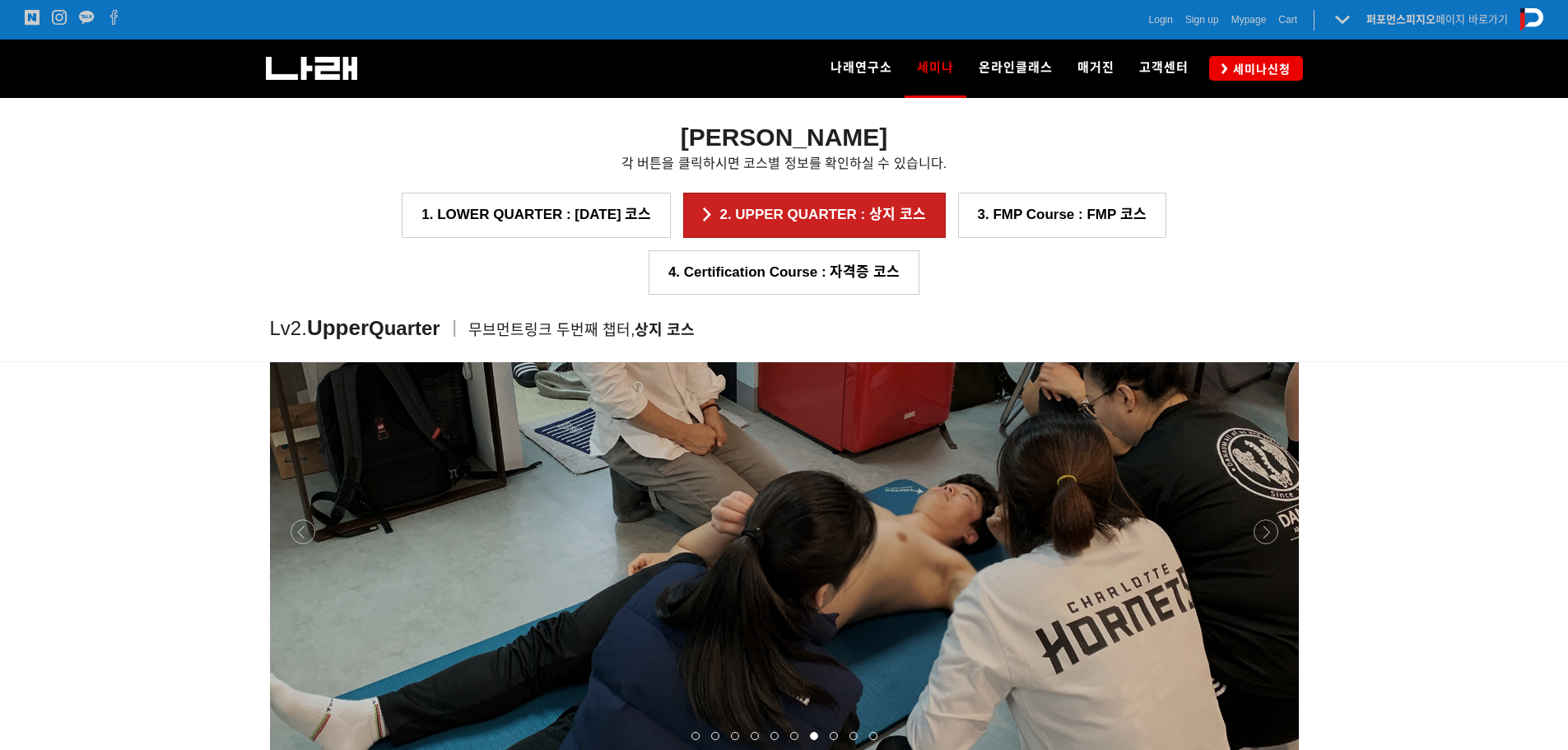
click at [1265, 749] on div at bounding box center [784, 754] width 1029 height 0
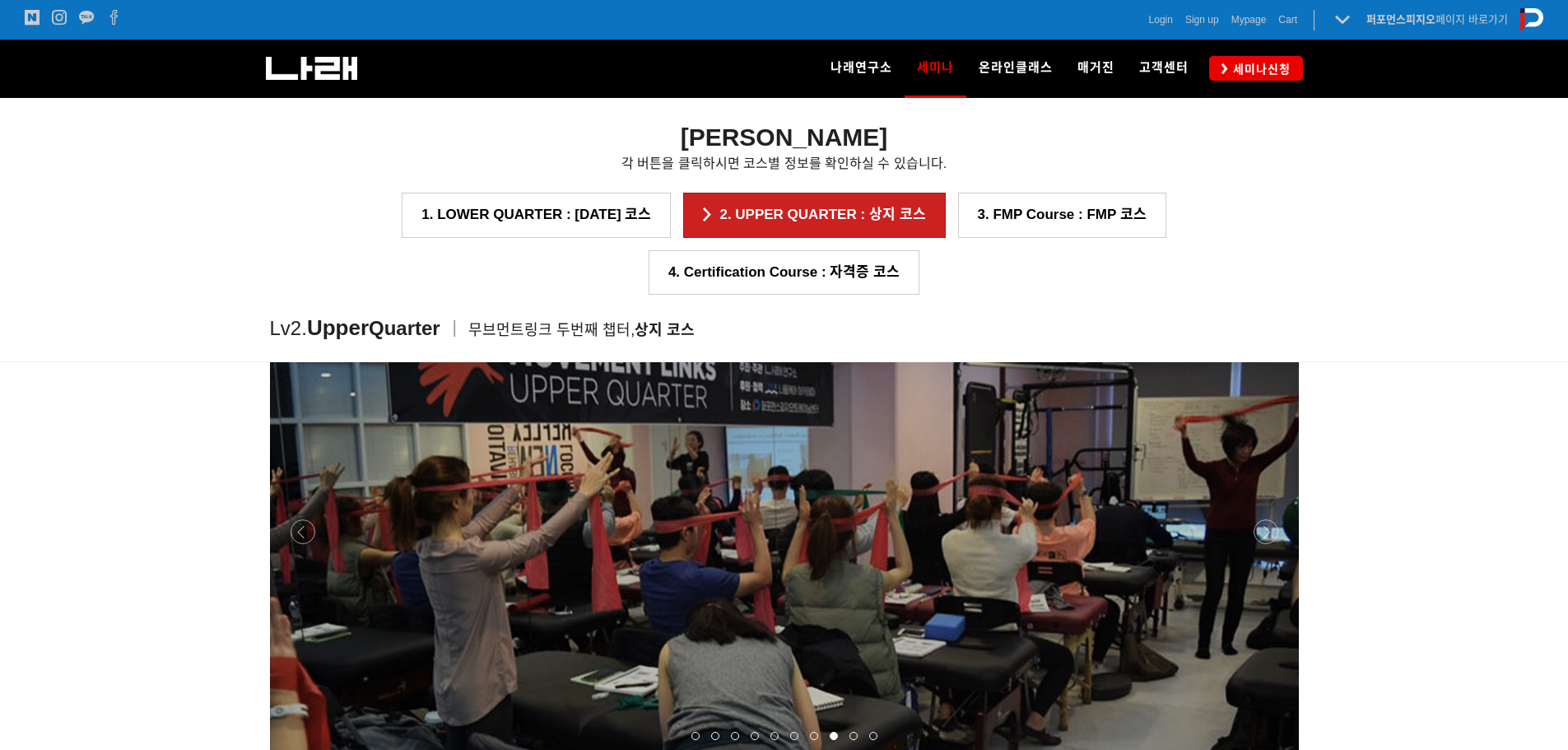
click at [1265, 749] on div at bounding box center [784, 754] width 1029 height 0
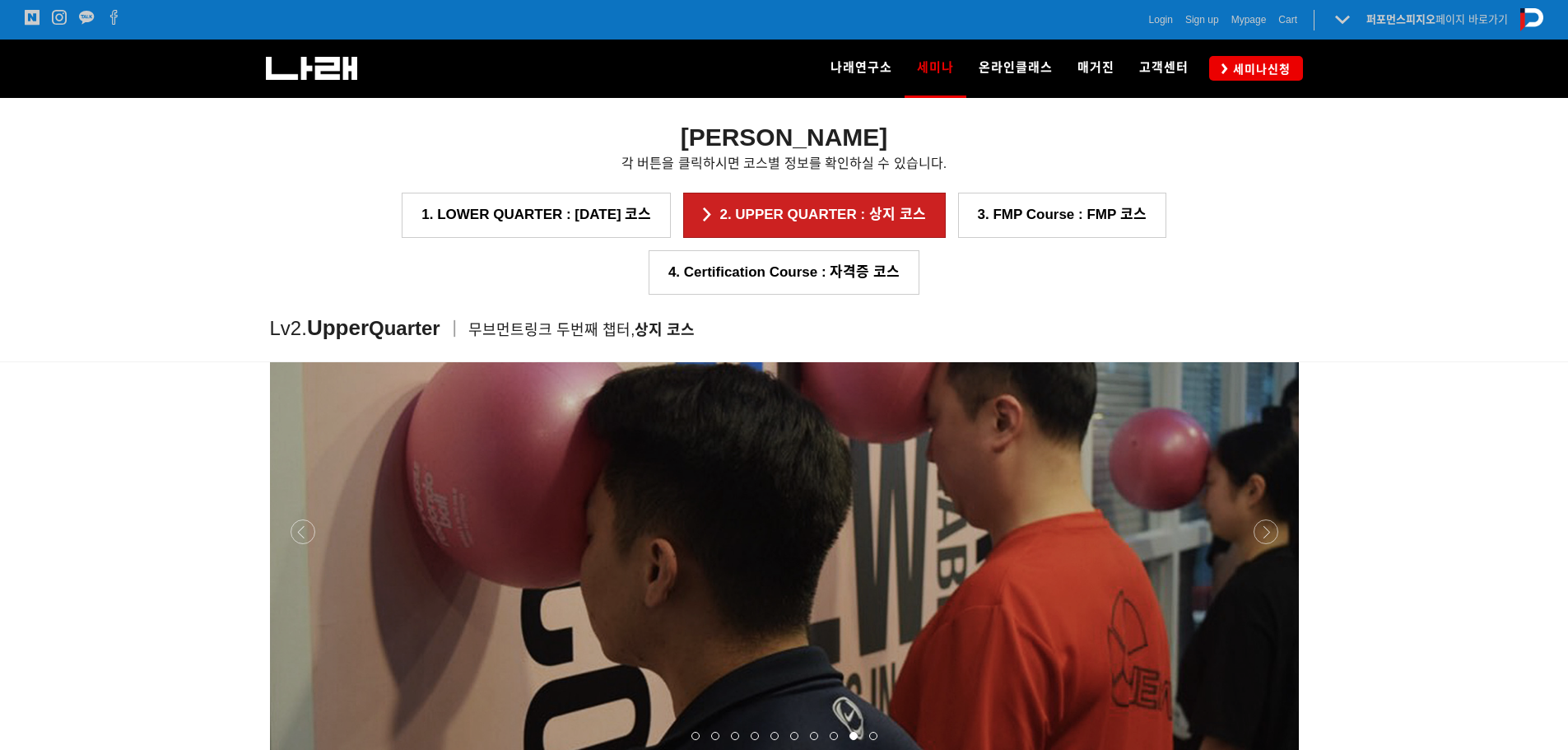
click at [1265, 749] on div at bounding box center [784, 754] width 1029 height 0
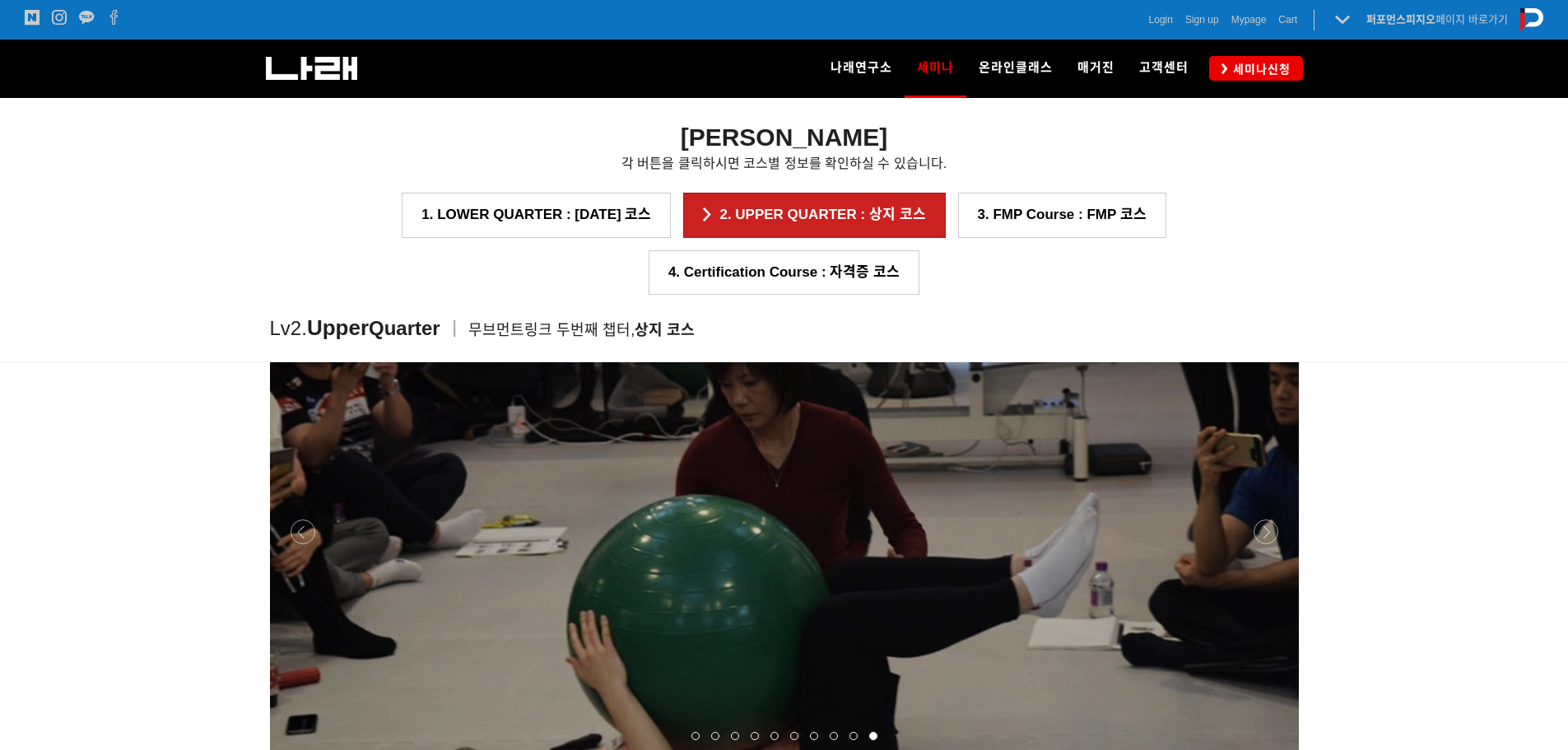
click at [1265, 749] on div at bounding box center [784, 754] width 1029 height 0
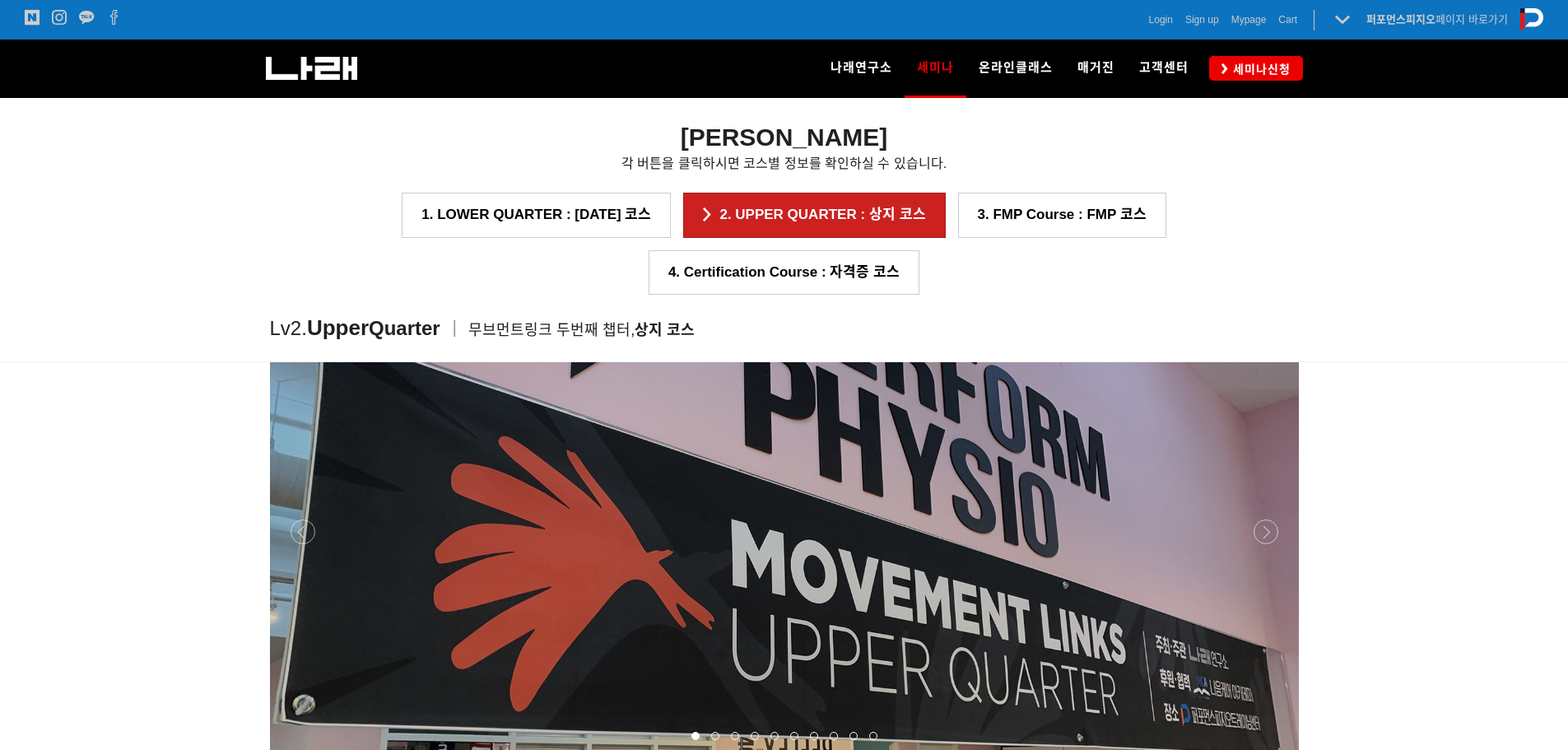
click at [1265, 749] on div at bounding box center [784, 754] width 1029 height 0
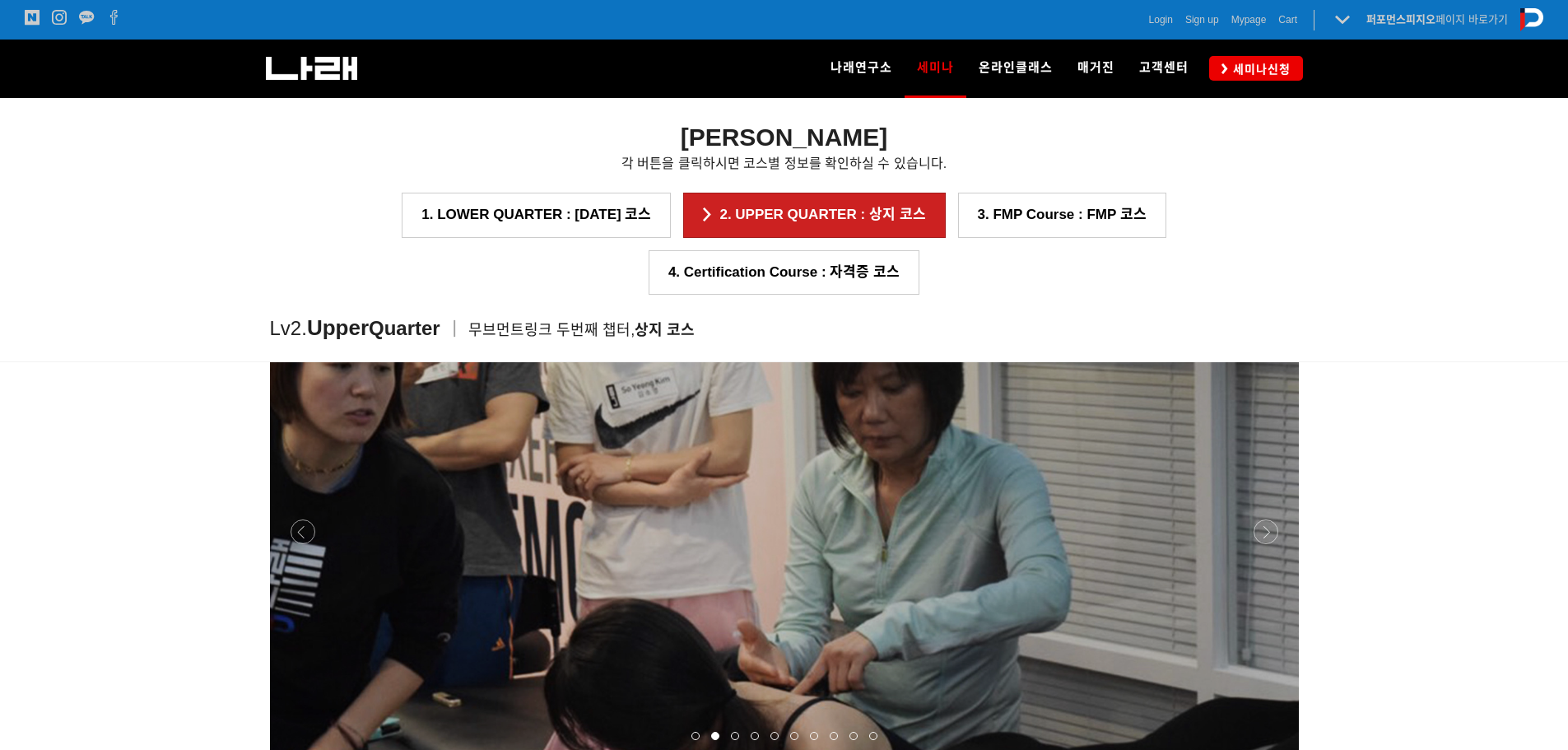
click at [1265, 749] on div at bounding box center [784, 754] width 1029 height 0
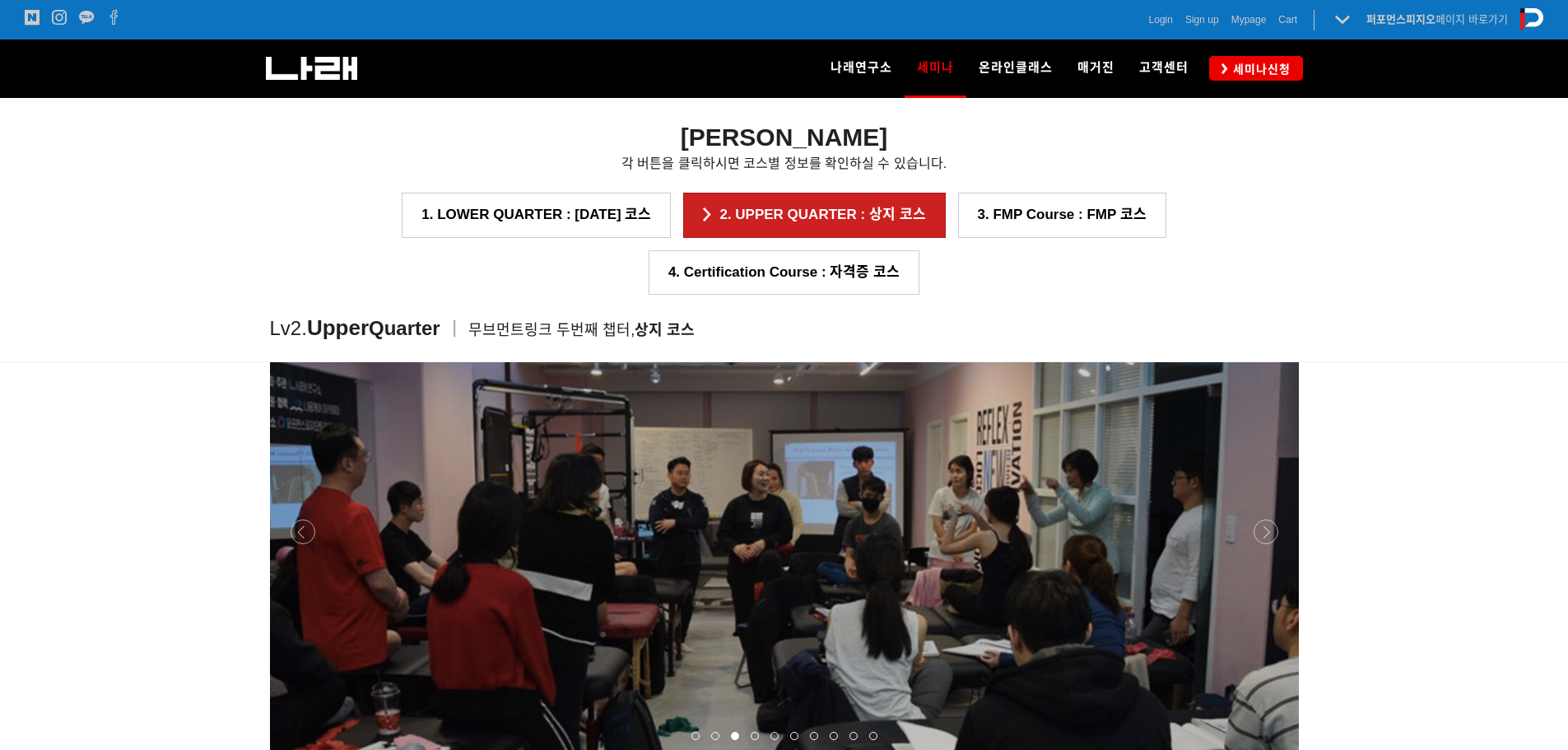
click at [1265, 749] on div at bounding box center [784, 754] width 1029 height 0
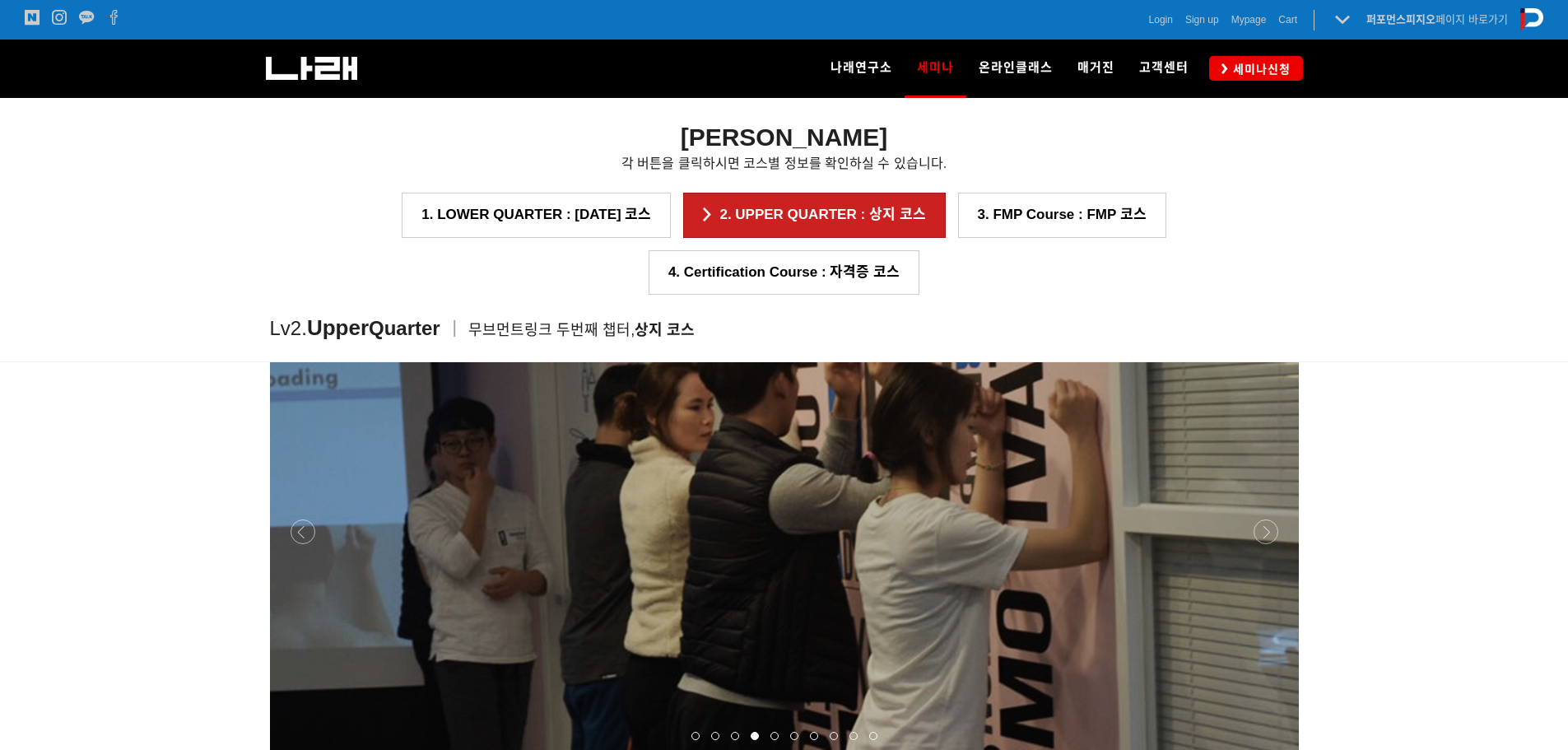
click at [1265, 749] on div at bounding box center [784, 754] width 1029 height 0
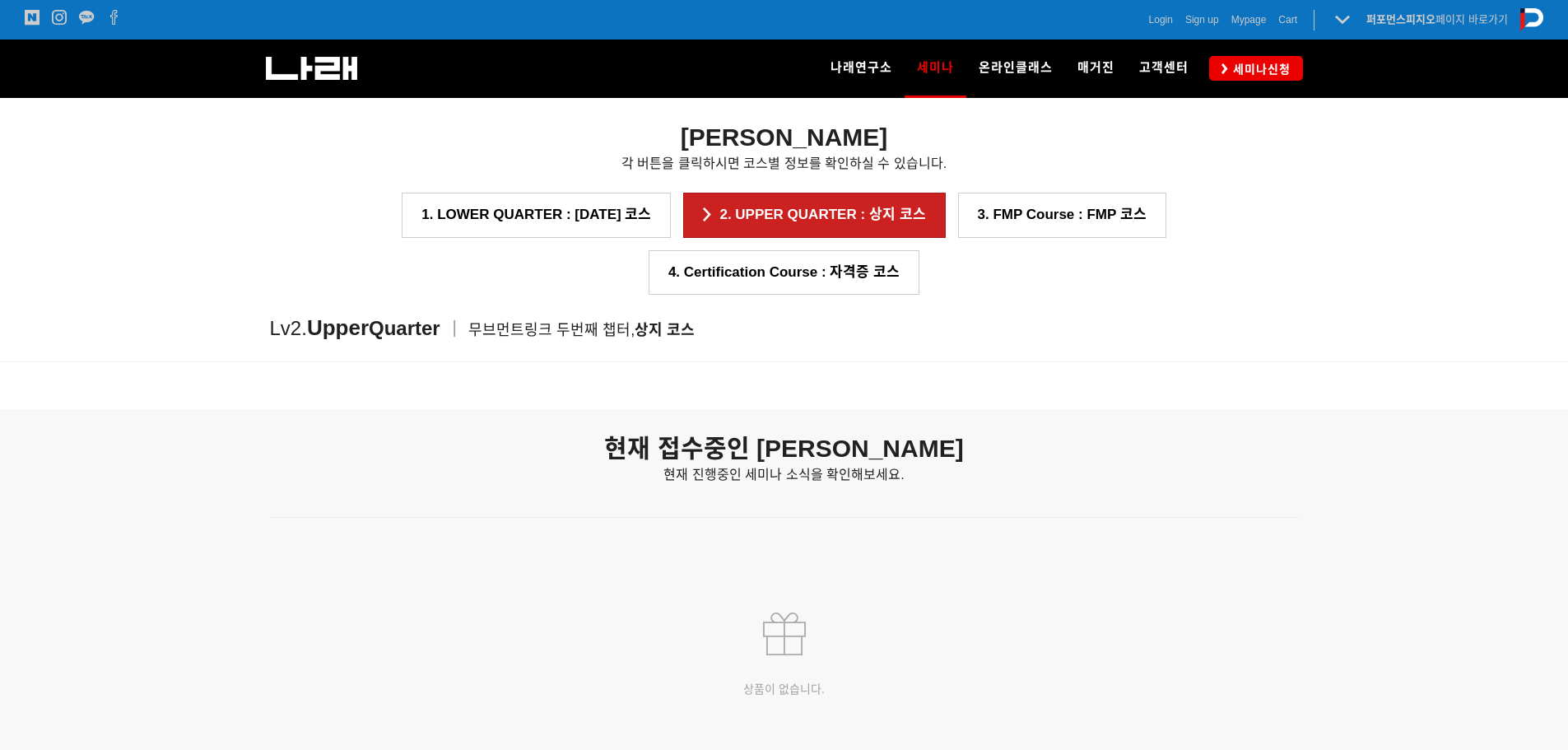
scroll to position [2325, 0]
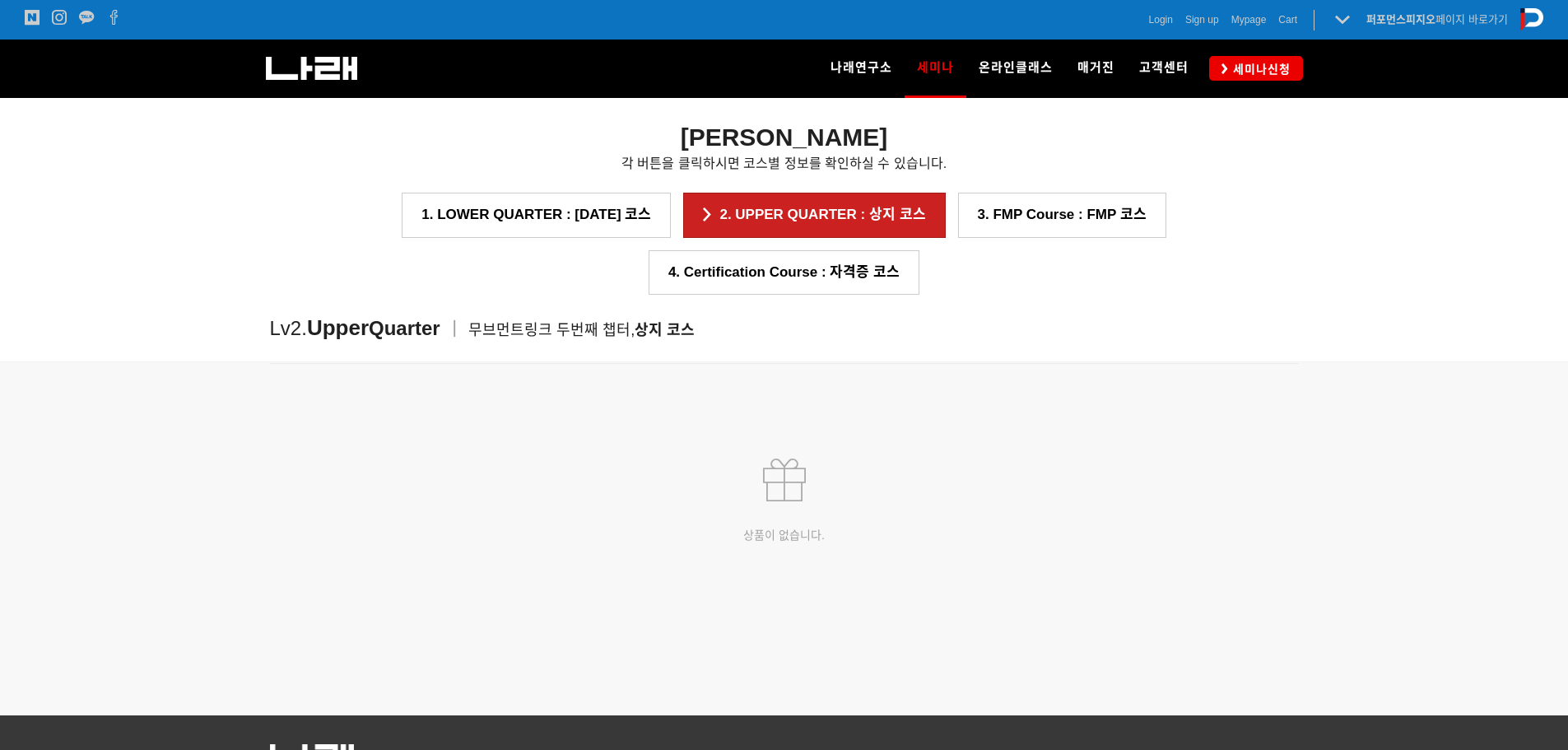
click at [804, 435] on div "상품이 없습니다." at bounding box center [784, 502] width 1029 height 252
click at [847, 335] on p at bounding box center [784, 341] width 1029 height 18
click at [843, 328] on span "현재 진행중인 세미나 소식을 확인해보세요." at bounding box center [784, 321] width 240 height 14
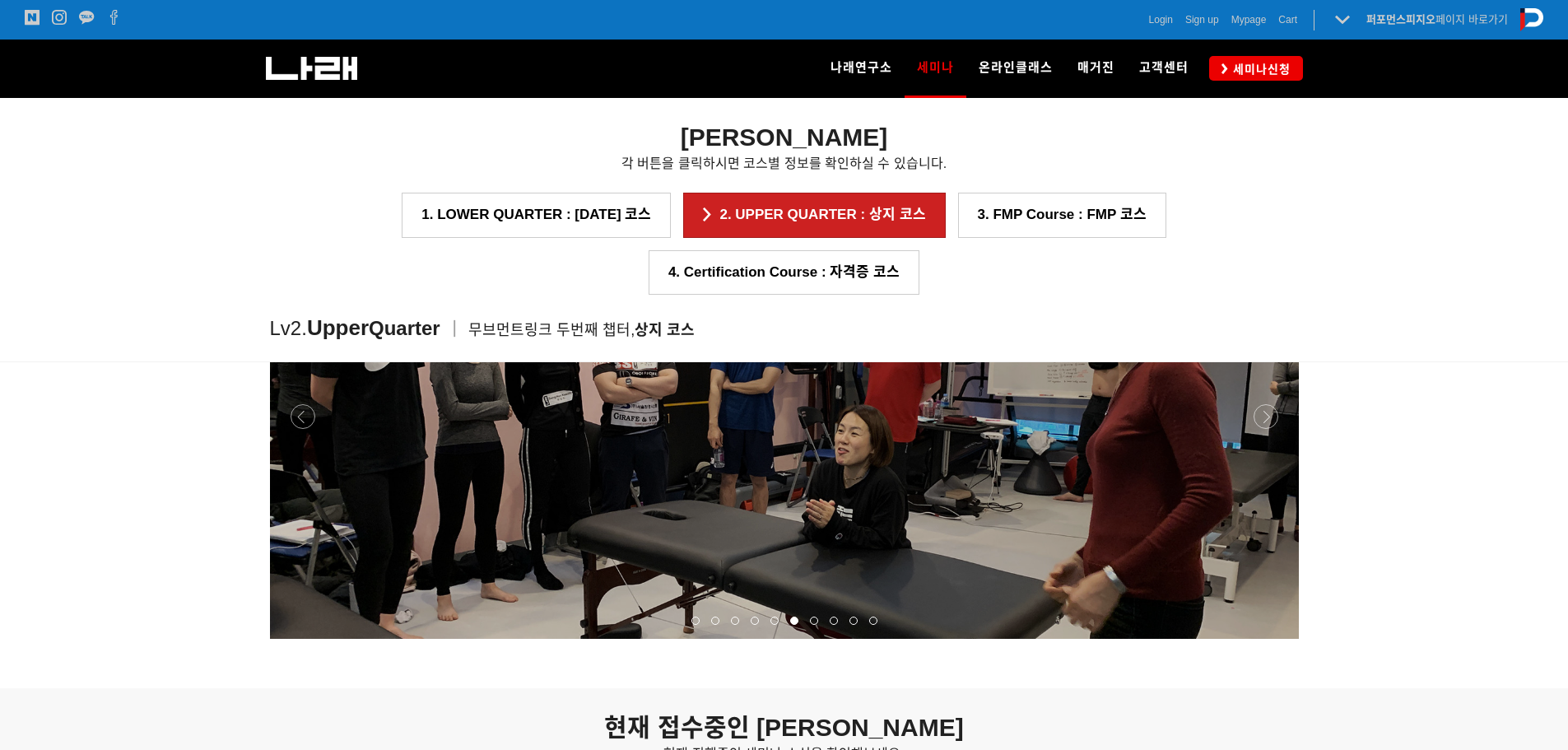
scroll to position [1640, 0]
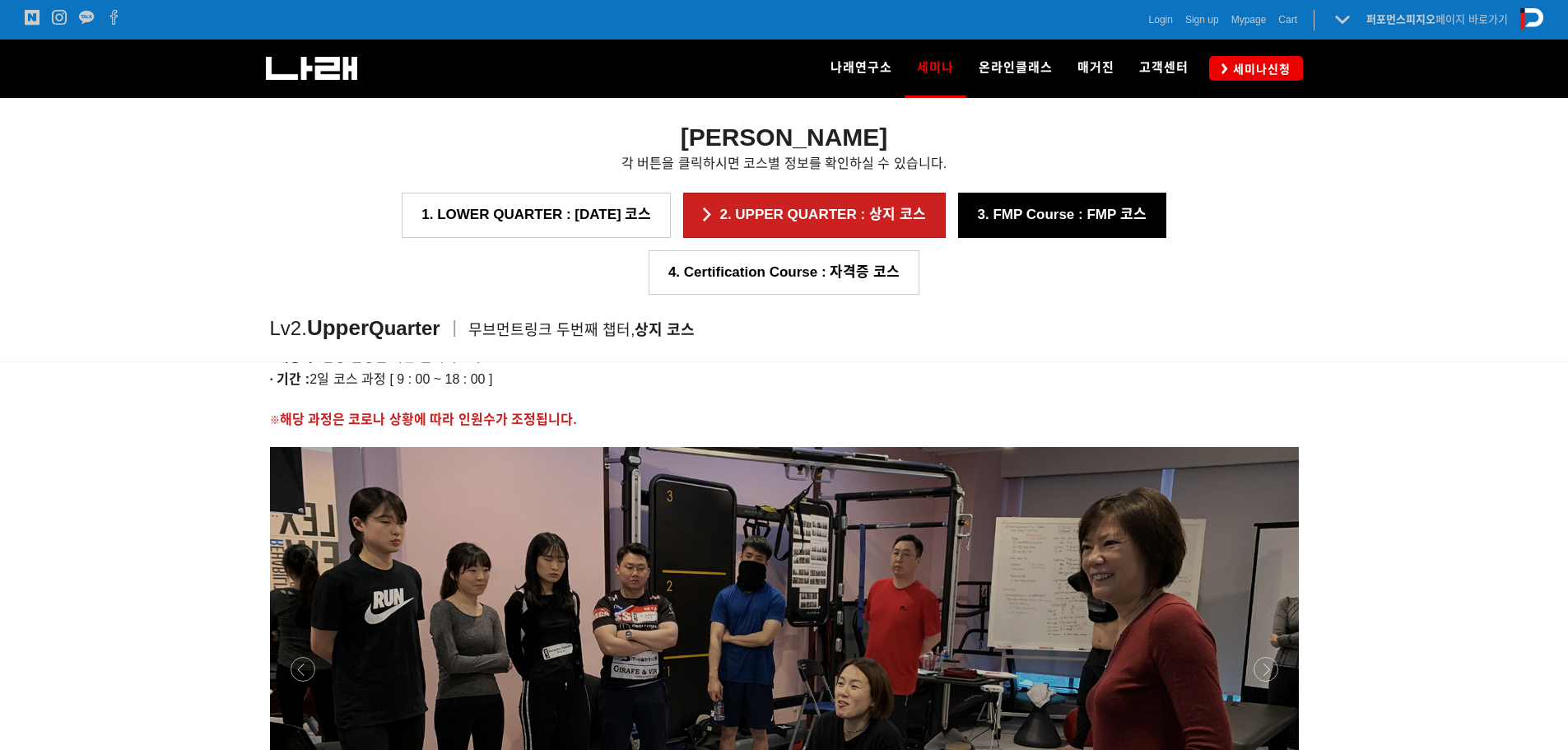
click at [958, 224] on link "3. FMP Course : FMP 코스" at bounding box center [1062, 215] width 208 height 44
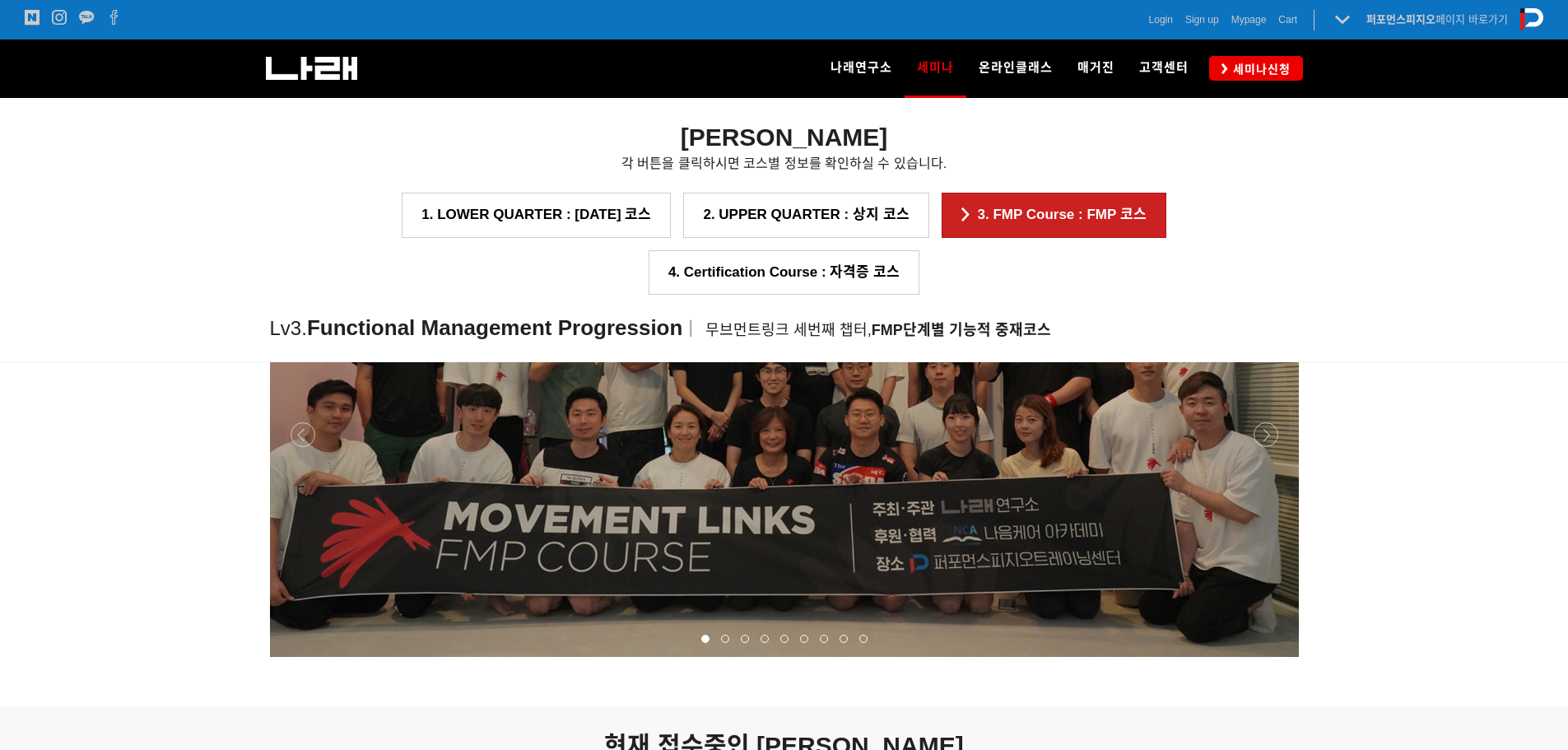
scroll to position [1774, 0]
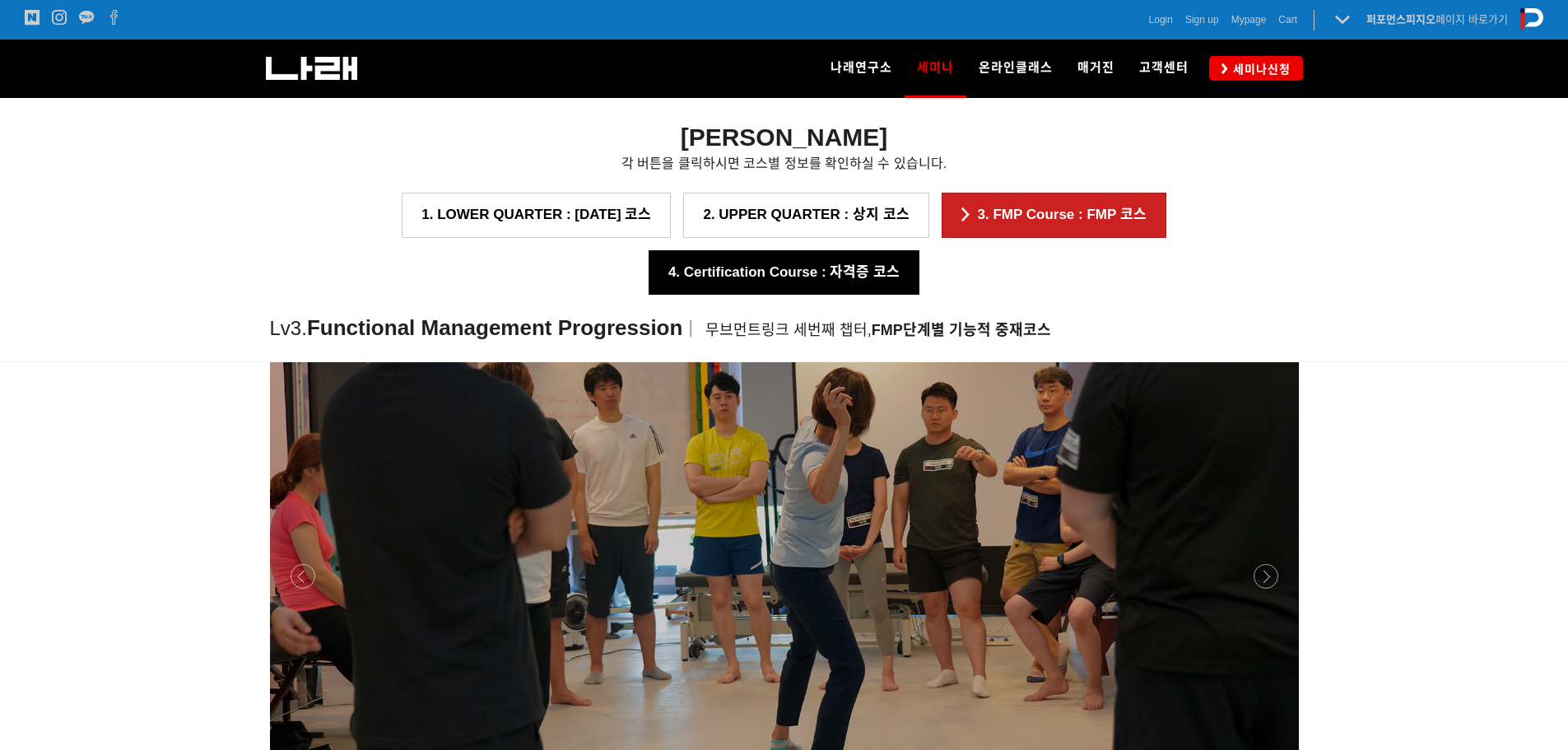
click at [919, 250] on link "4. Certification Course : 자격증 코스" at bounding box center [784, 272] width 271 height 44
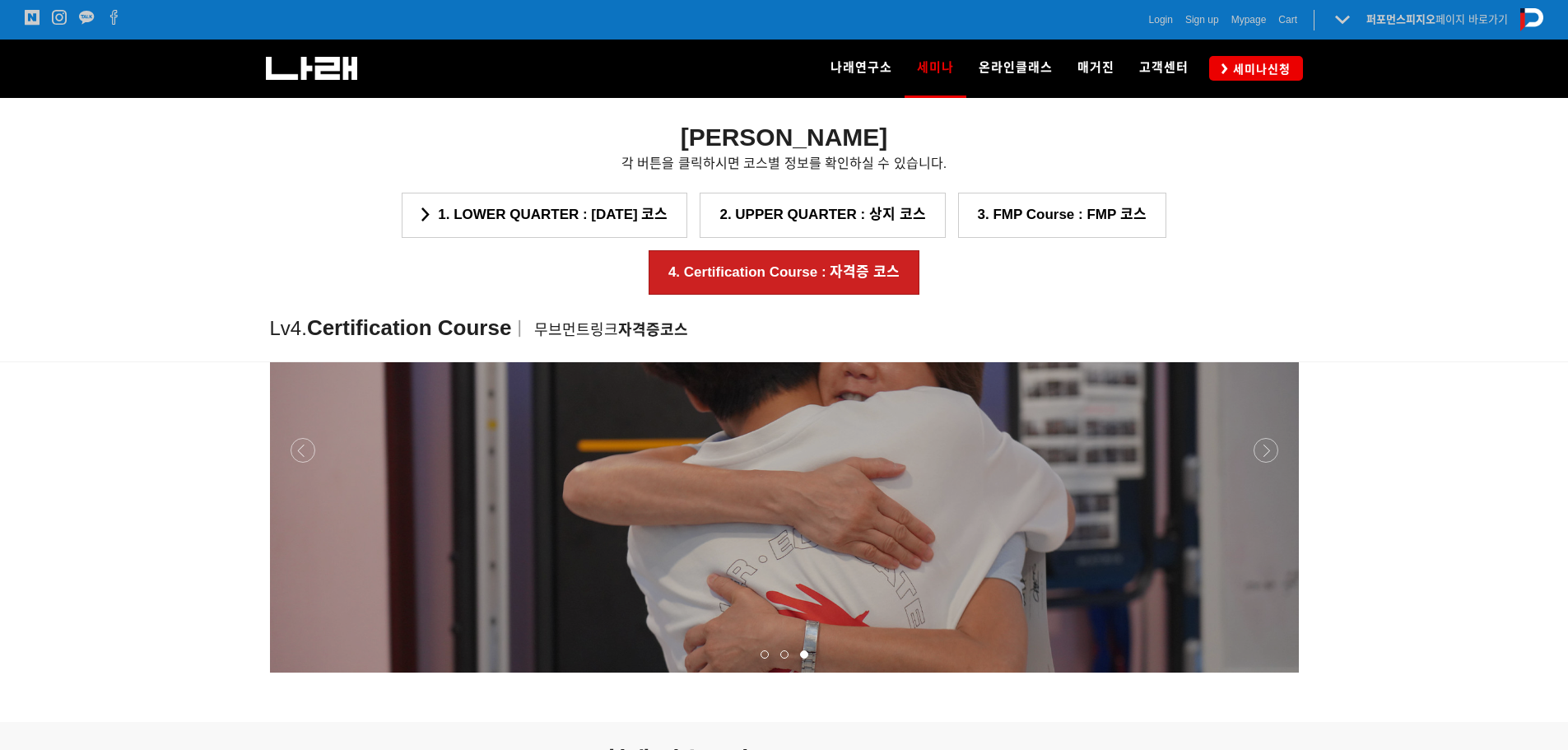
scroll to position [2145, 0]
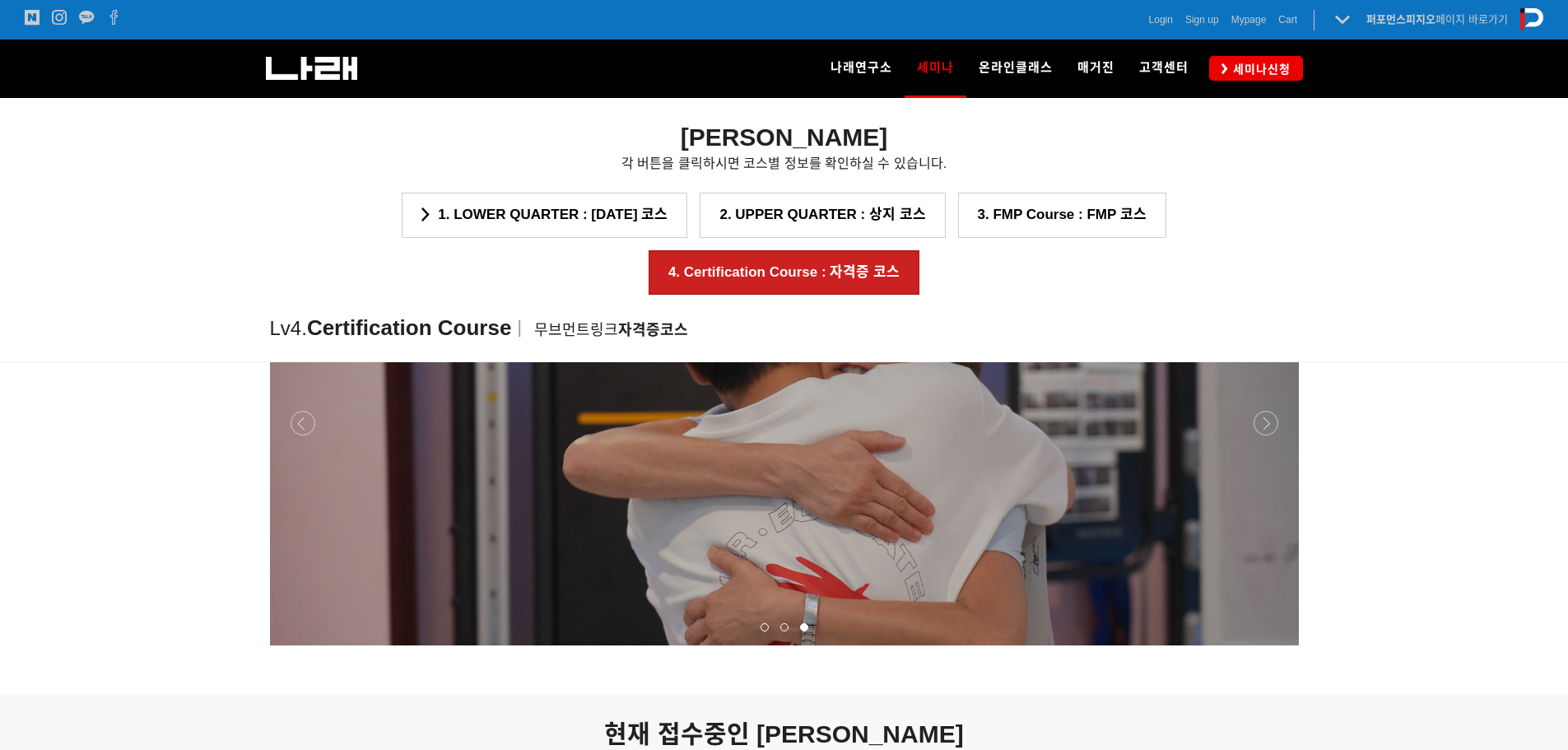
click at [1263, 646] on div at bounding box center [784, 646] width 1029 height 0
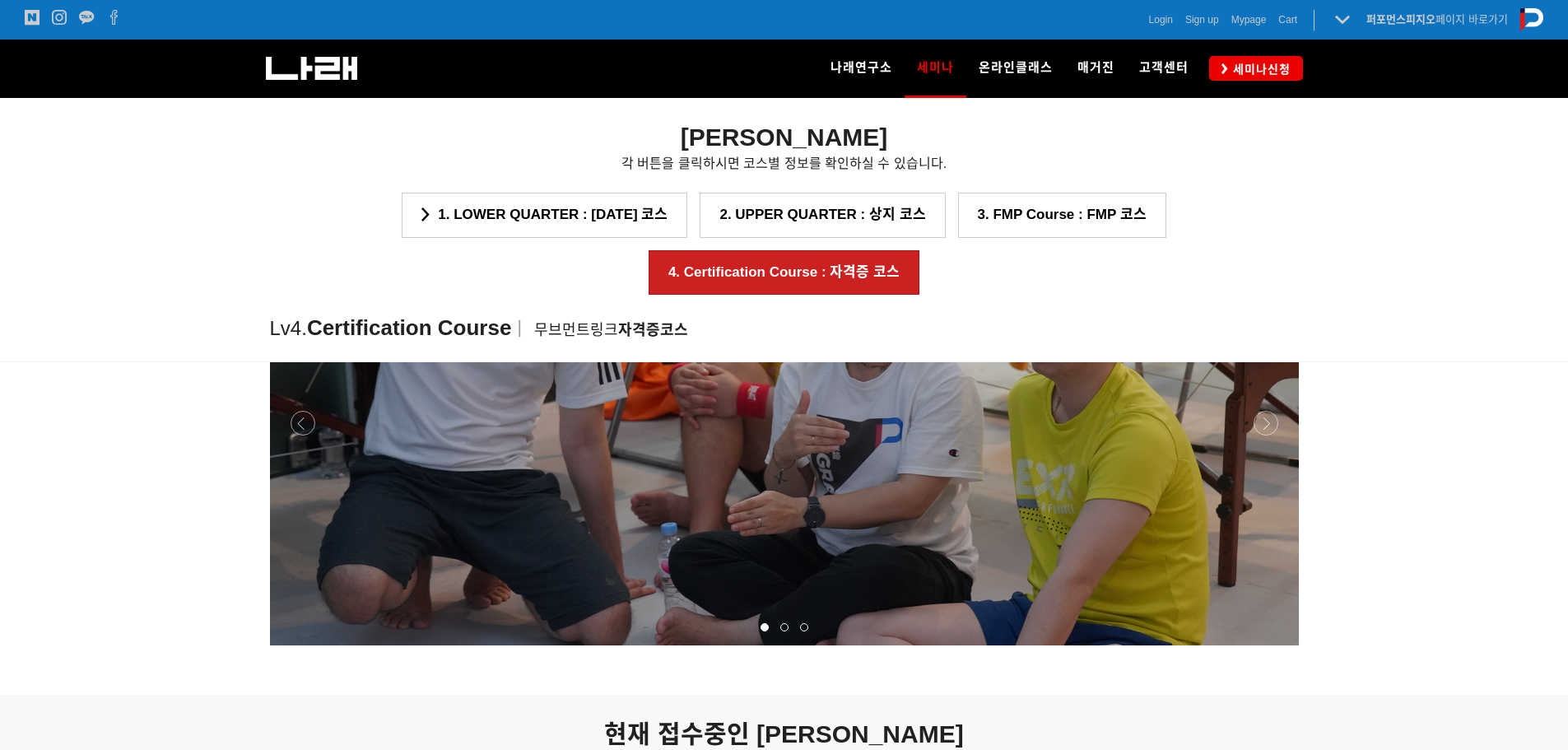
click at [1263, 646] on div at bounding box center [784, 646] width 1029 height 0
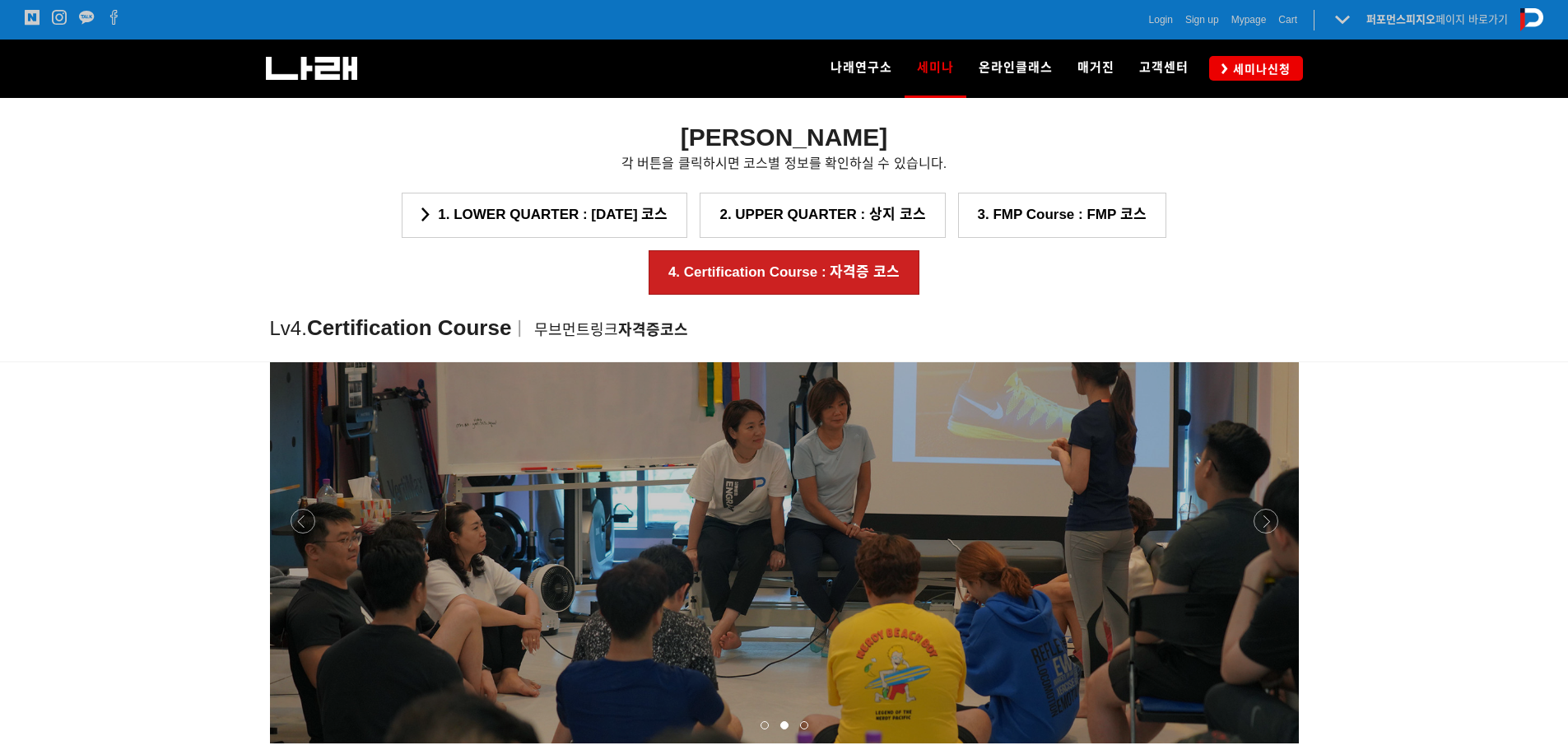
scroll to position [2007, 0]
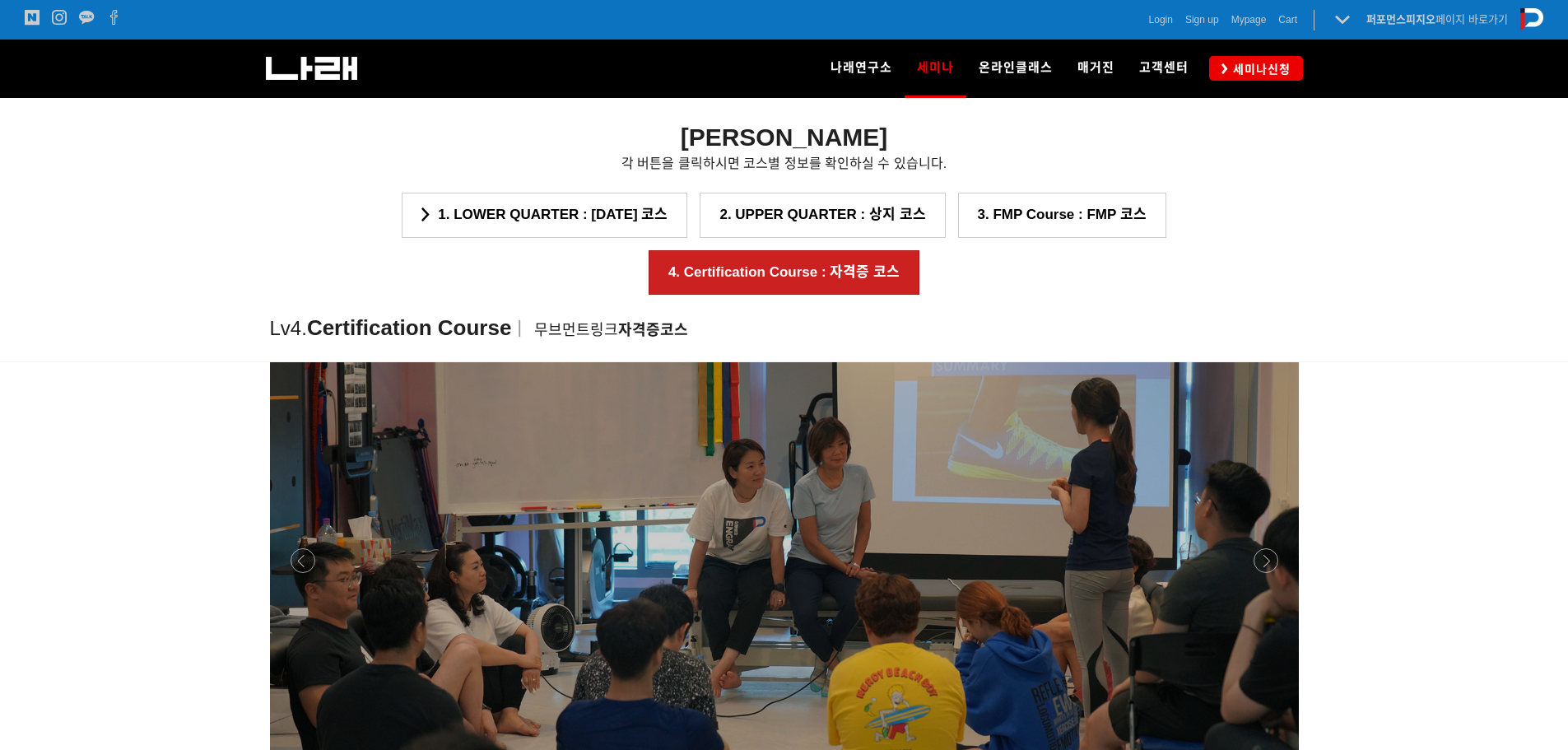
click at [1277, 549] on p at bounding box center [784, 561] width 1029 height 444
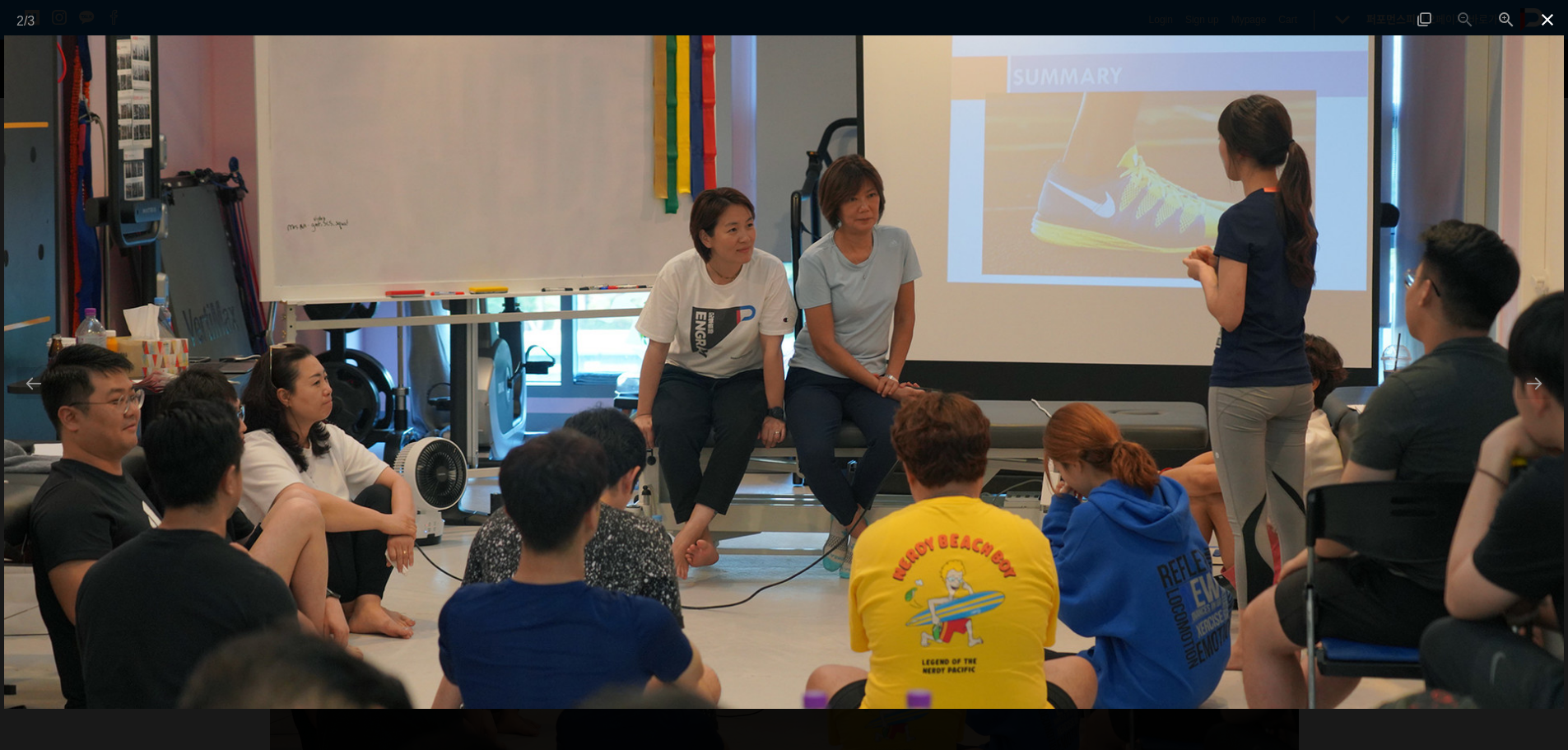
click at [1550, 38] on span at bounding box center [1547, 19] width 41 height 38
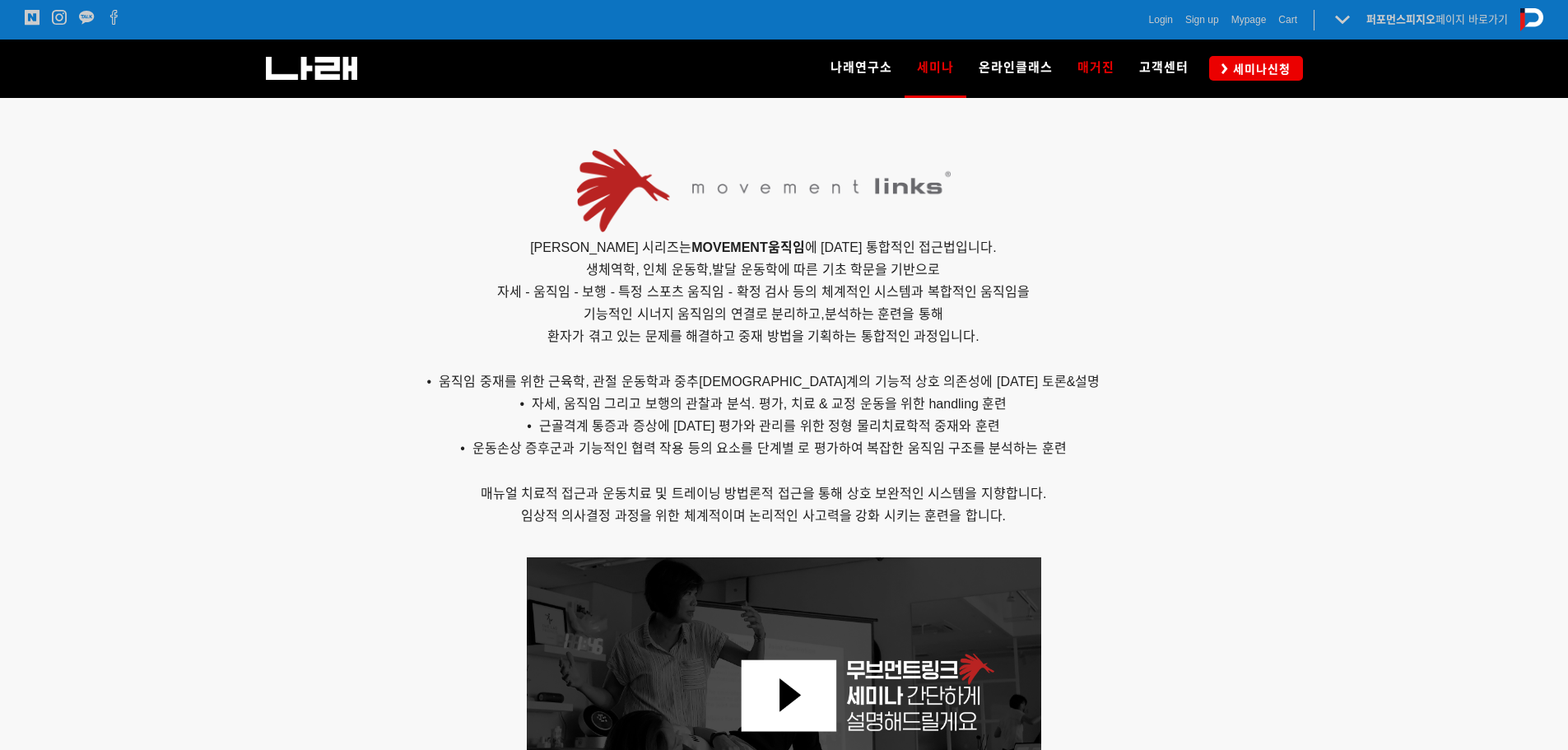
scroll to position [431, 0]
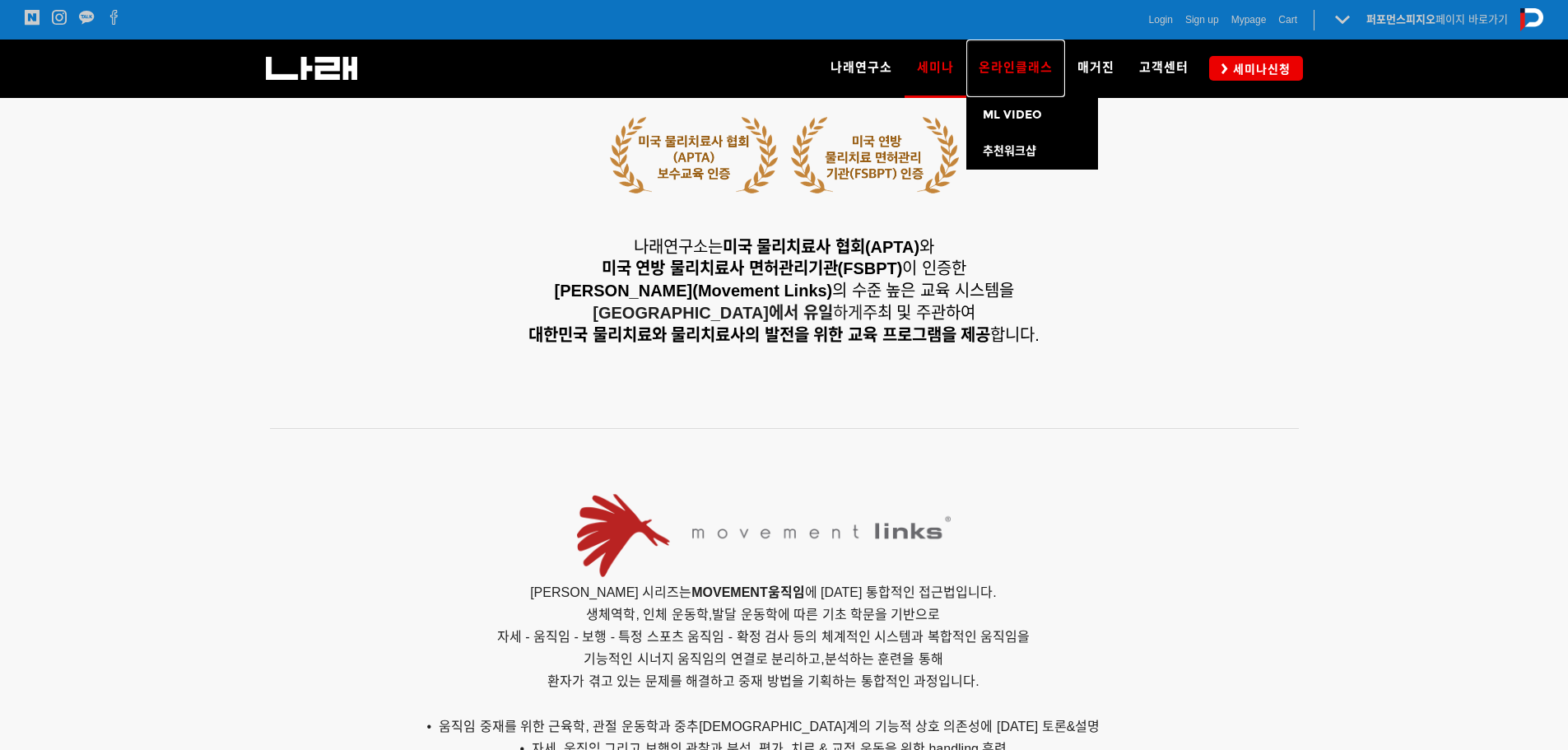
click at [1004, 71] on span "온라인클래스" at bounding box center [1015, 68] width 74 height 15
click at [1034, 152] on span "추천워크샵" at bounding box center [1009, 151] width 53 height 14
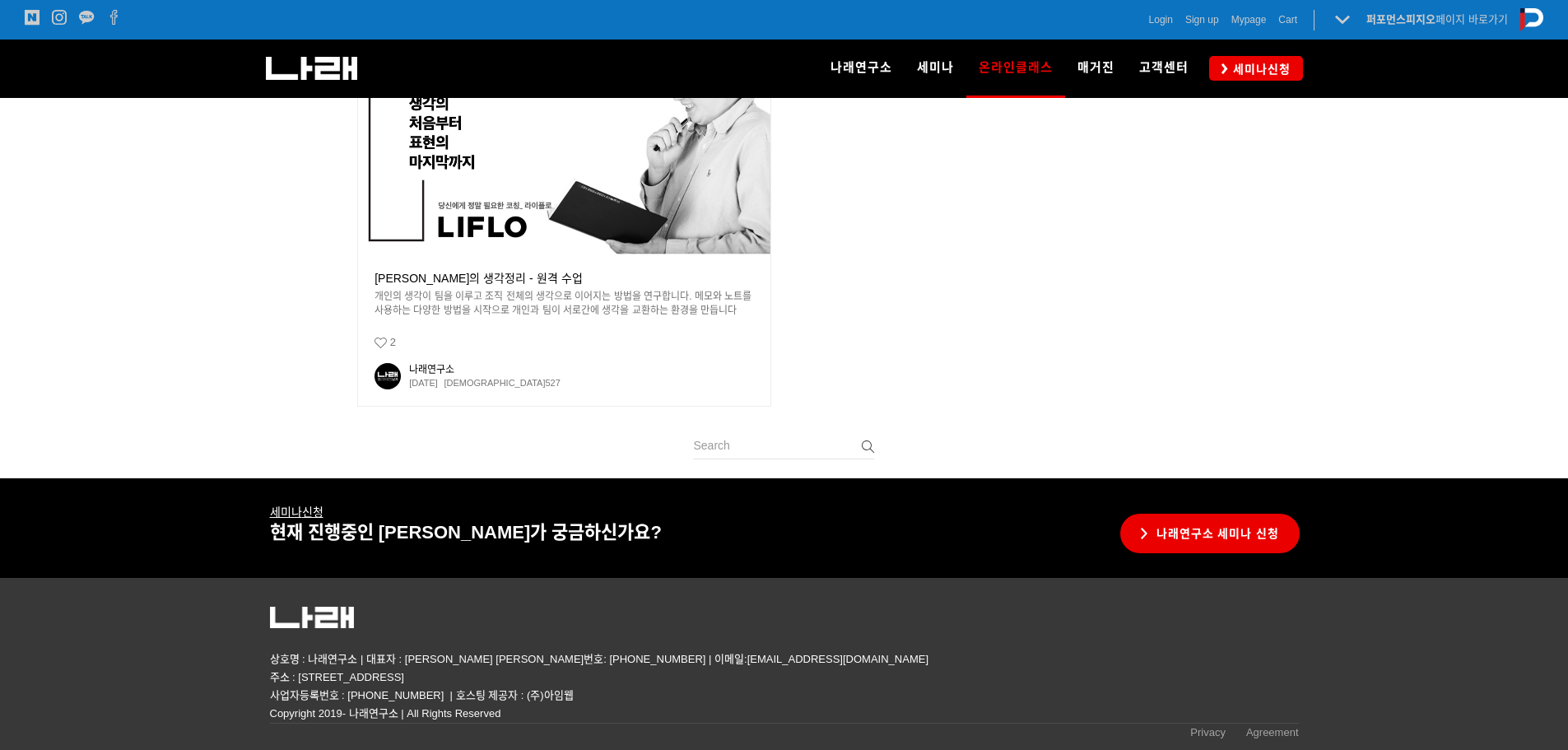
scroll to position [283, 0]
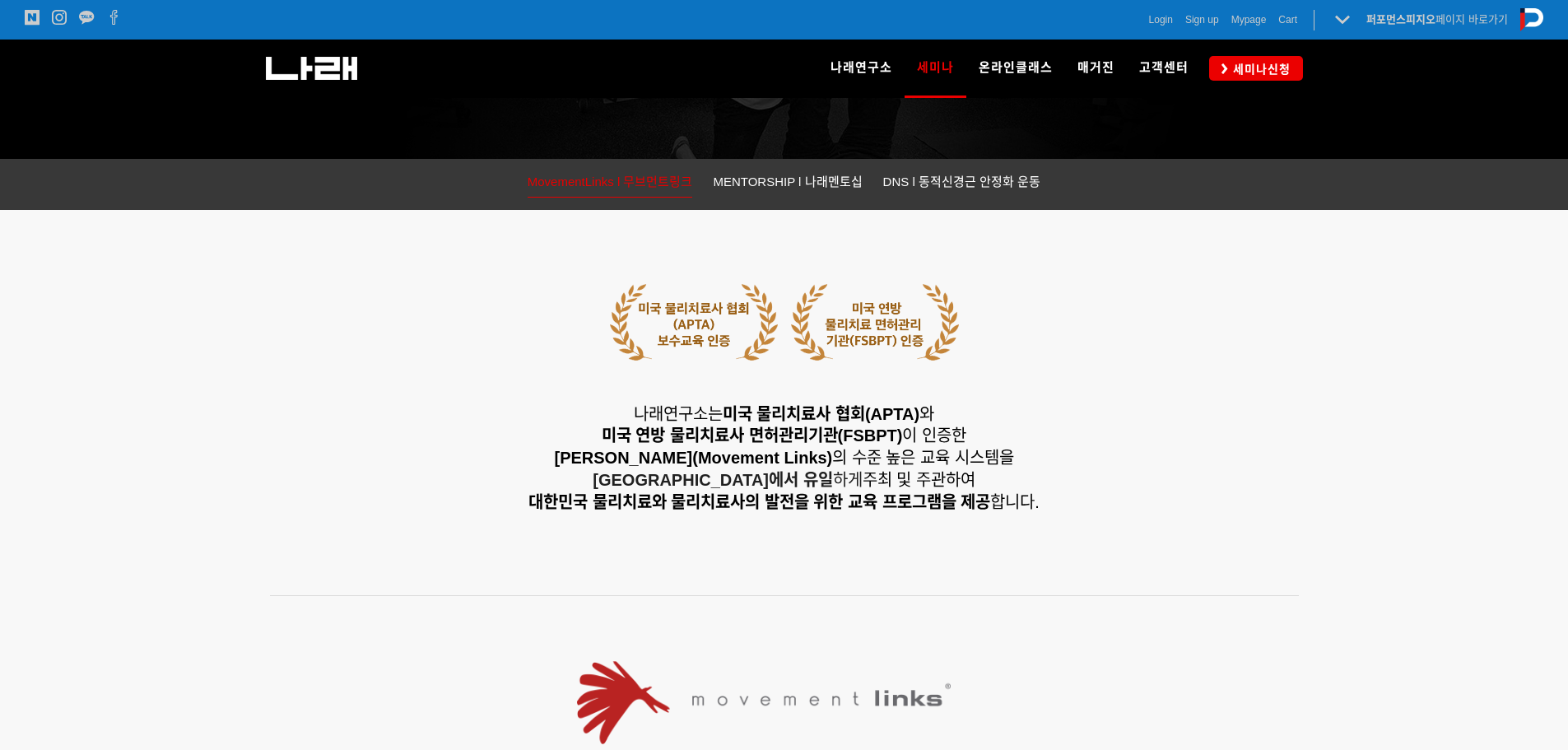
scroll to position [138, 0]
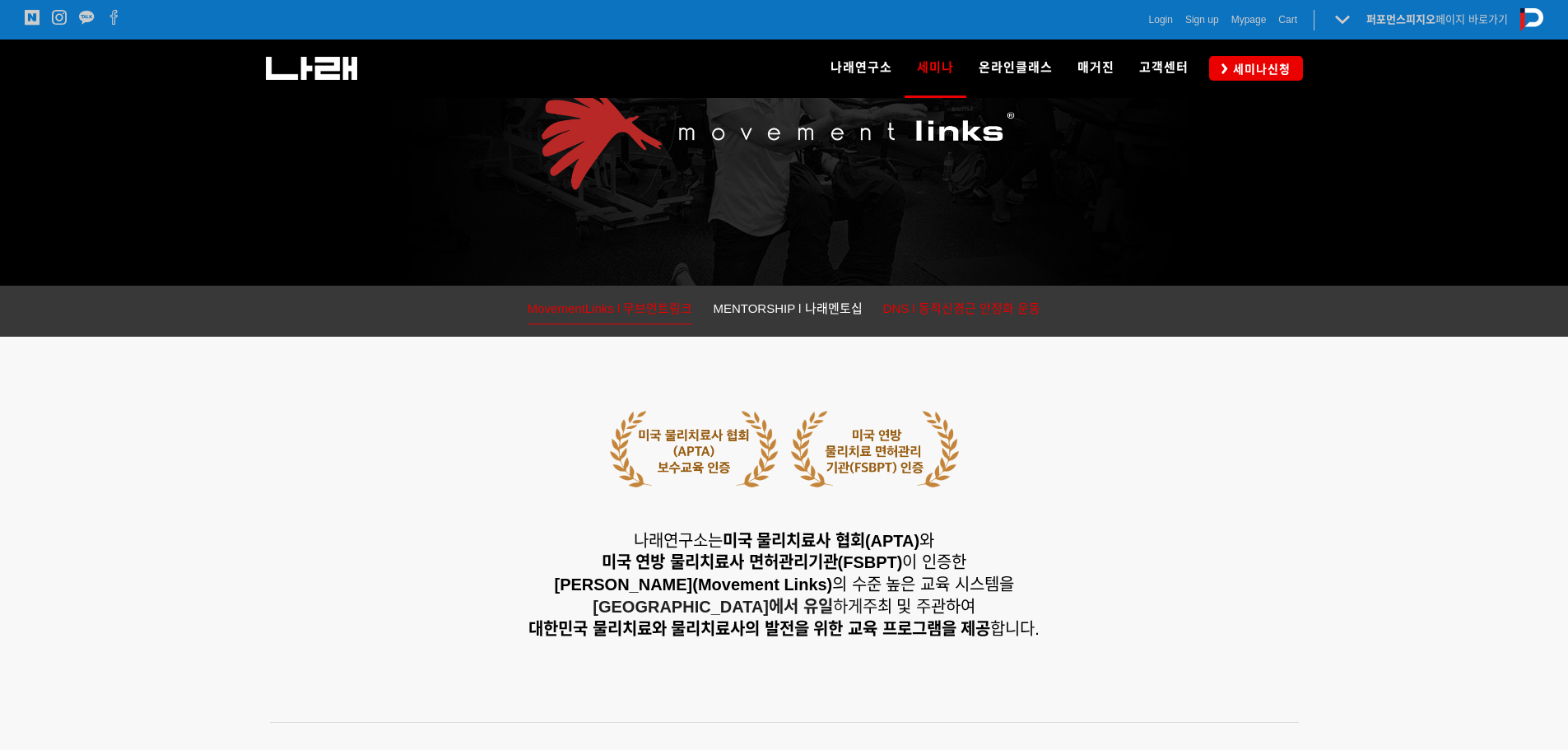
click at [941, 308] on span "DNS l 동적신경근 안정화 운동" at bounding box center [962, 308] width 158 height 14
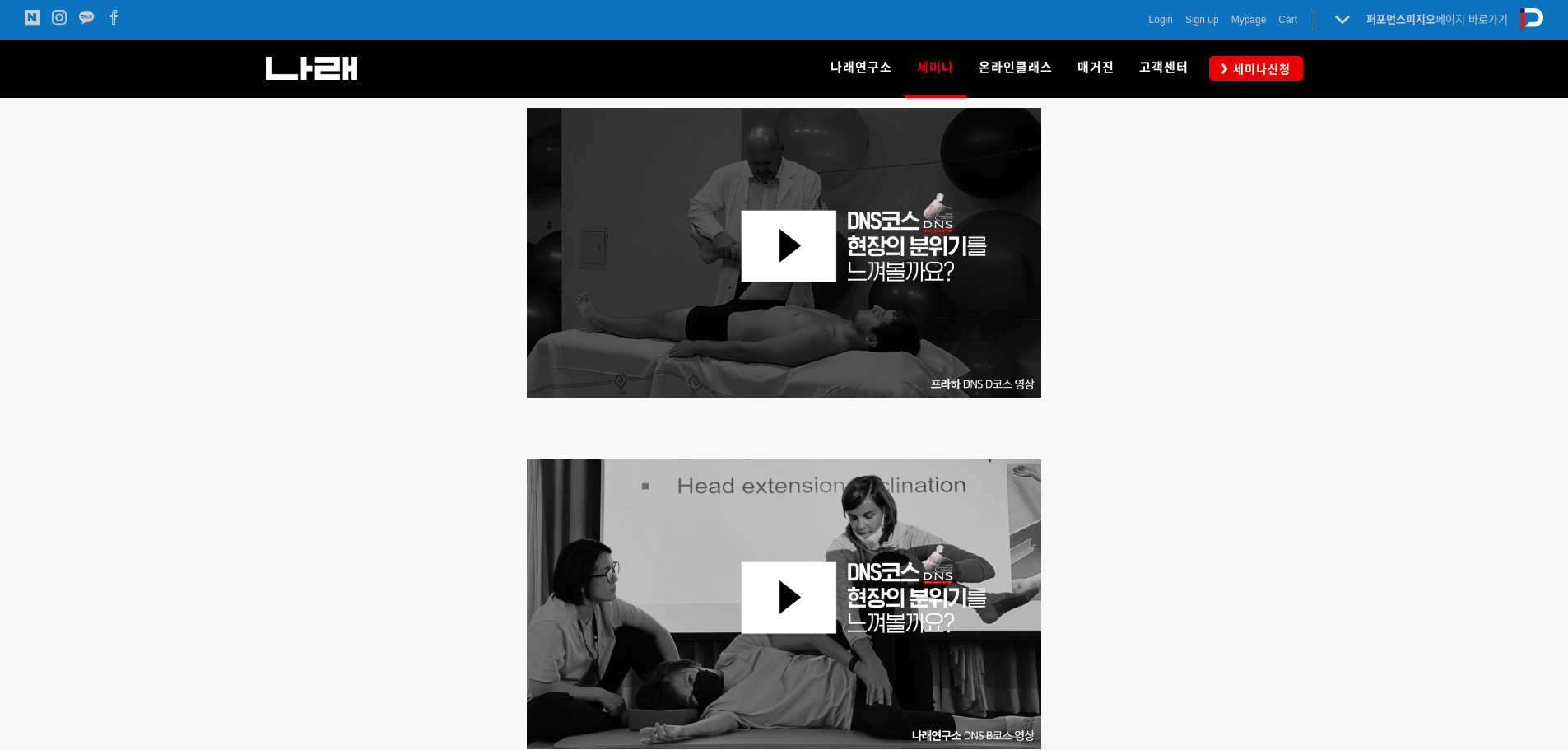
scroll to position [777, 0]
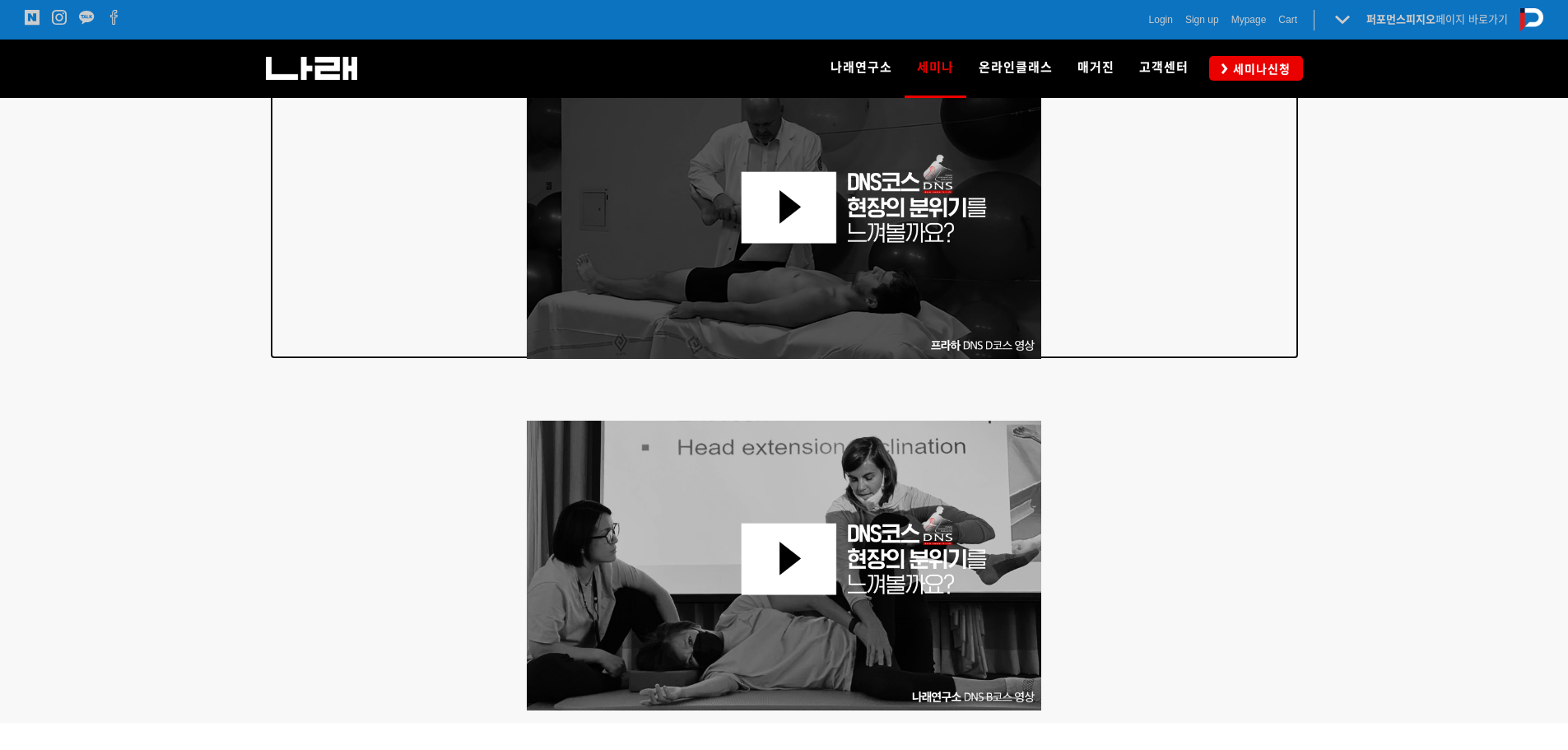
click at [807, 207] on img at bounding box center [784, 214] width 515 height 290
